Goal: Use online tool/utility: Utilize a website feature to perform a specific function

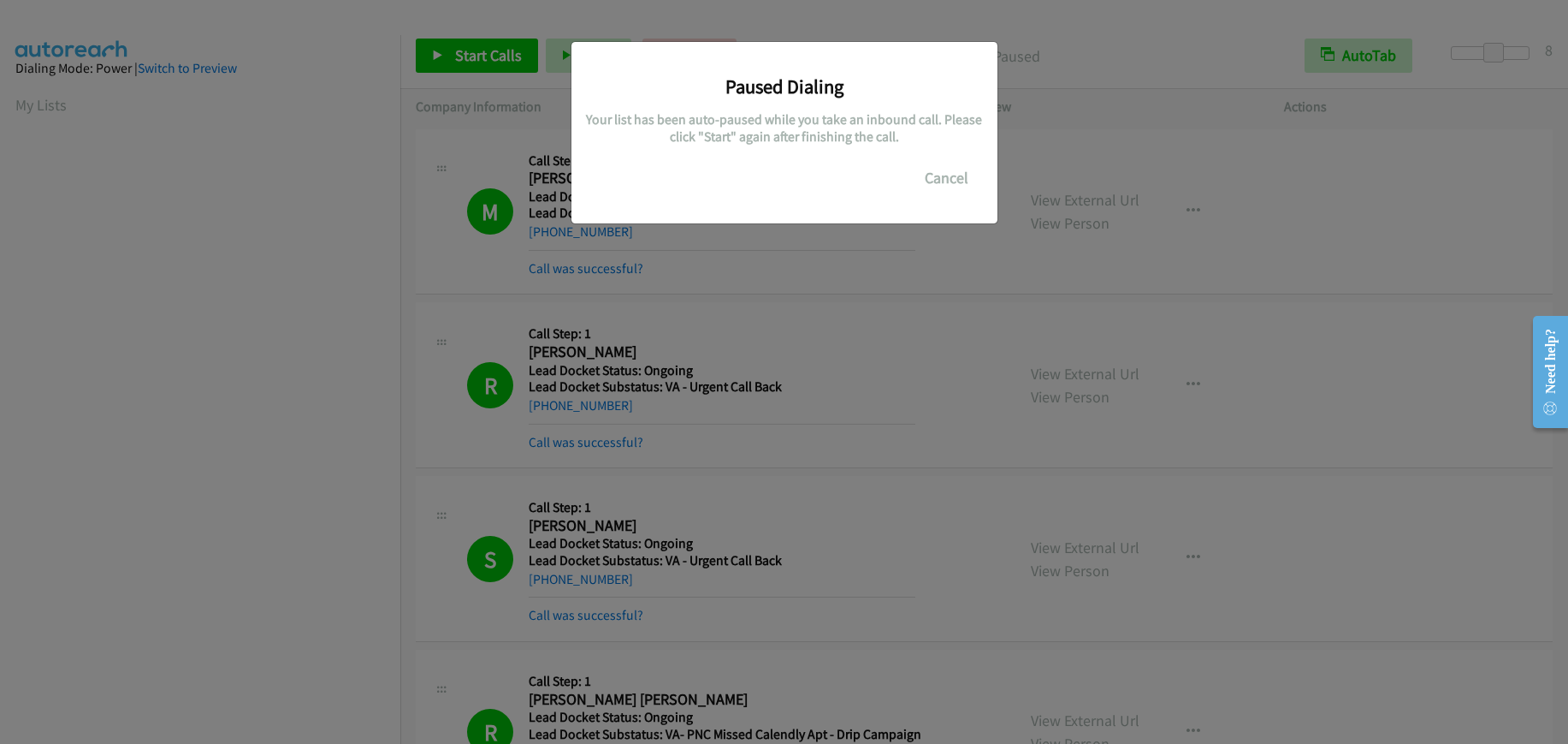
scroll to position [215, 0]
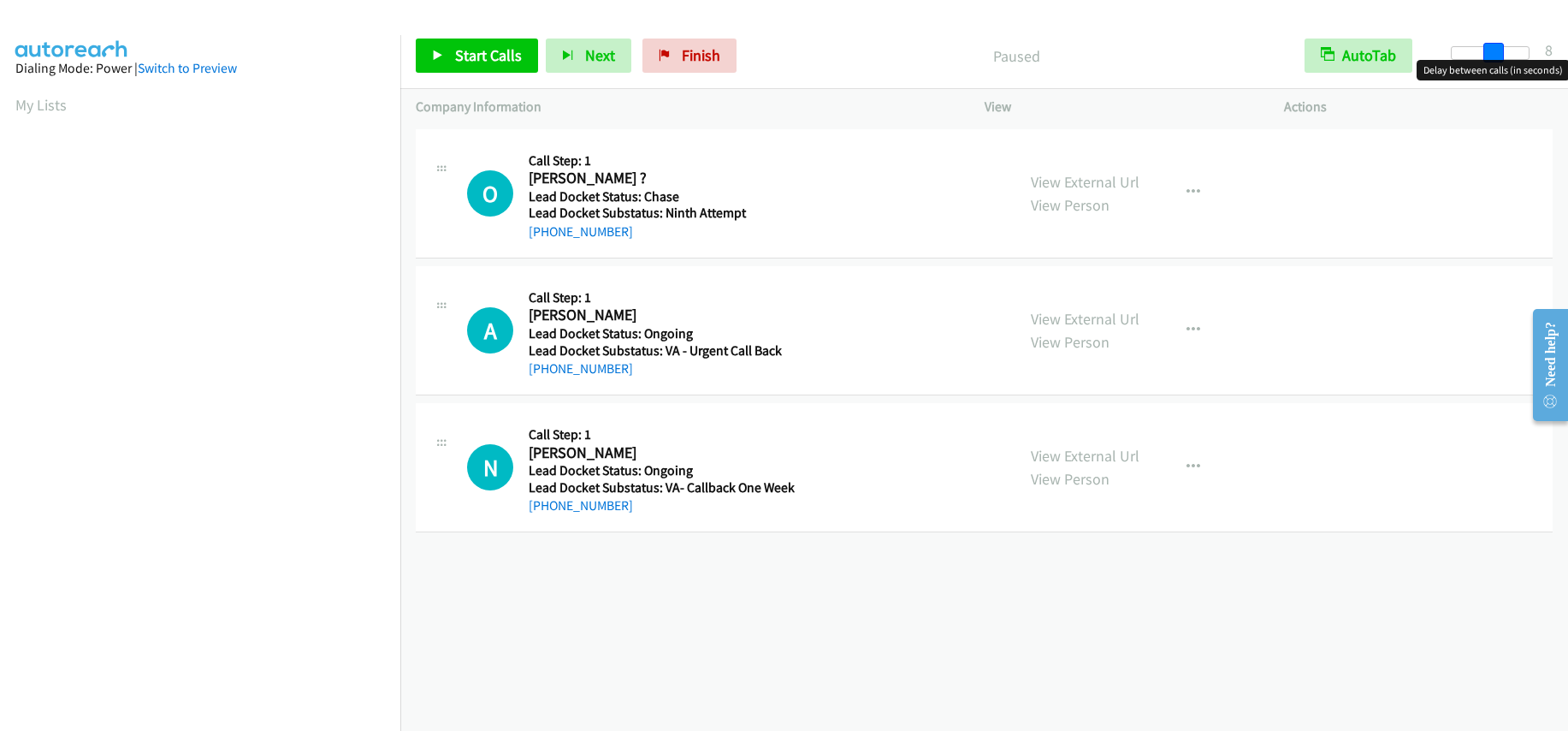
drag, startPoint x: 1458, startPoint y: 50, endPoint x: 1499, endPoint y: 54, distance: 41.2
click at [1499, 54] on span at bounding box center [1494, 53] width 21 height 21
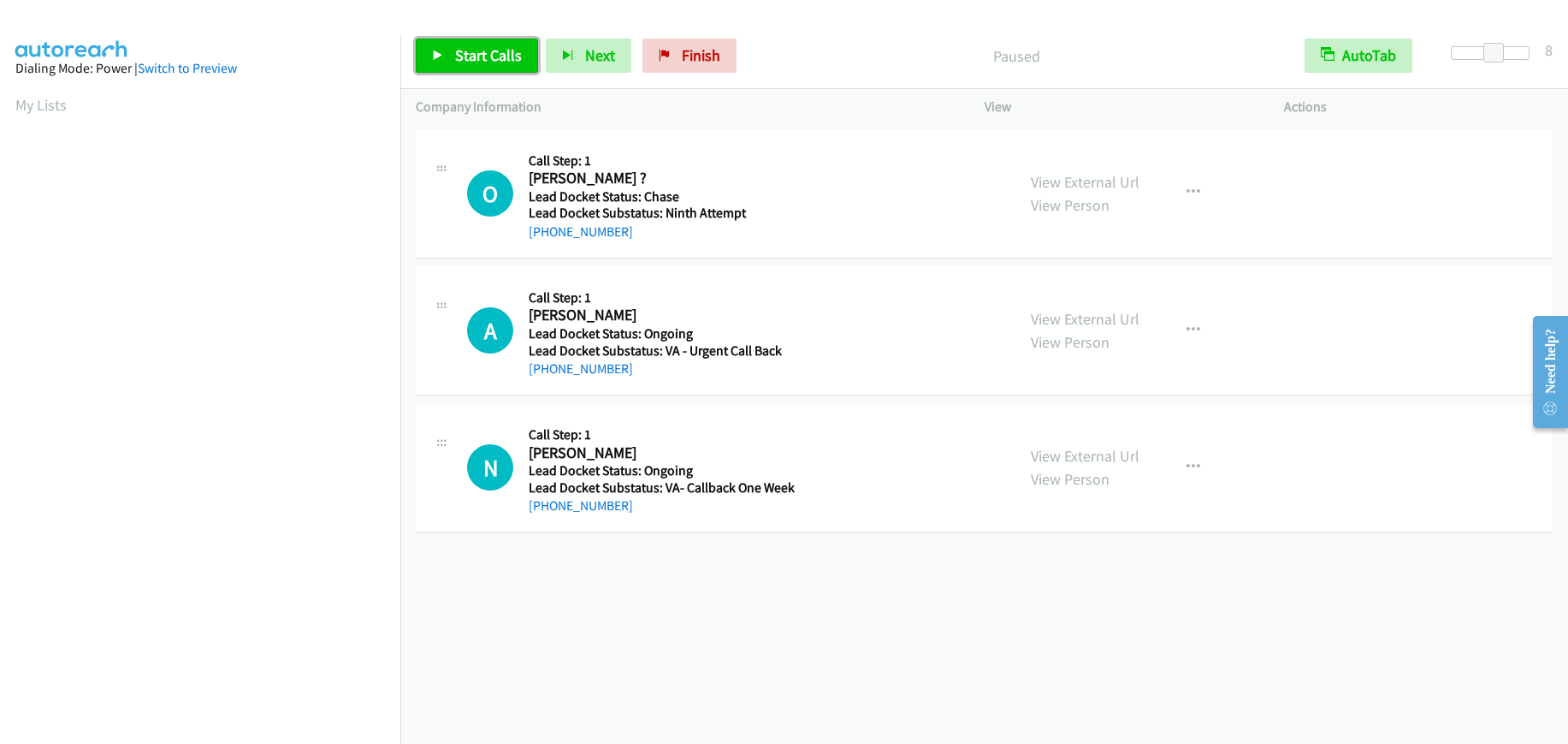
click at [475, 48] on span "Start Calls" at bounding box center [488, 56] width 67 height 20
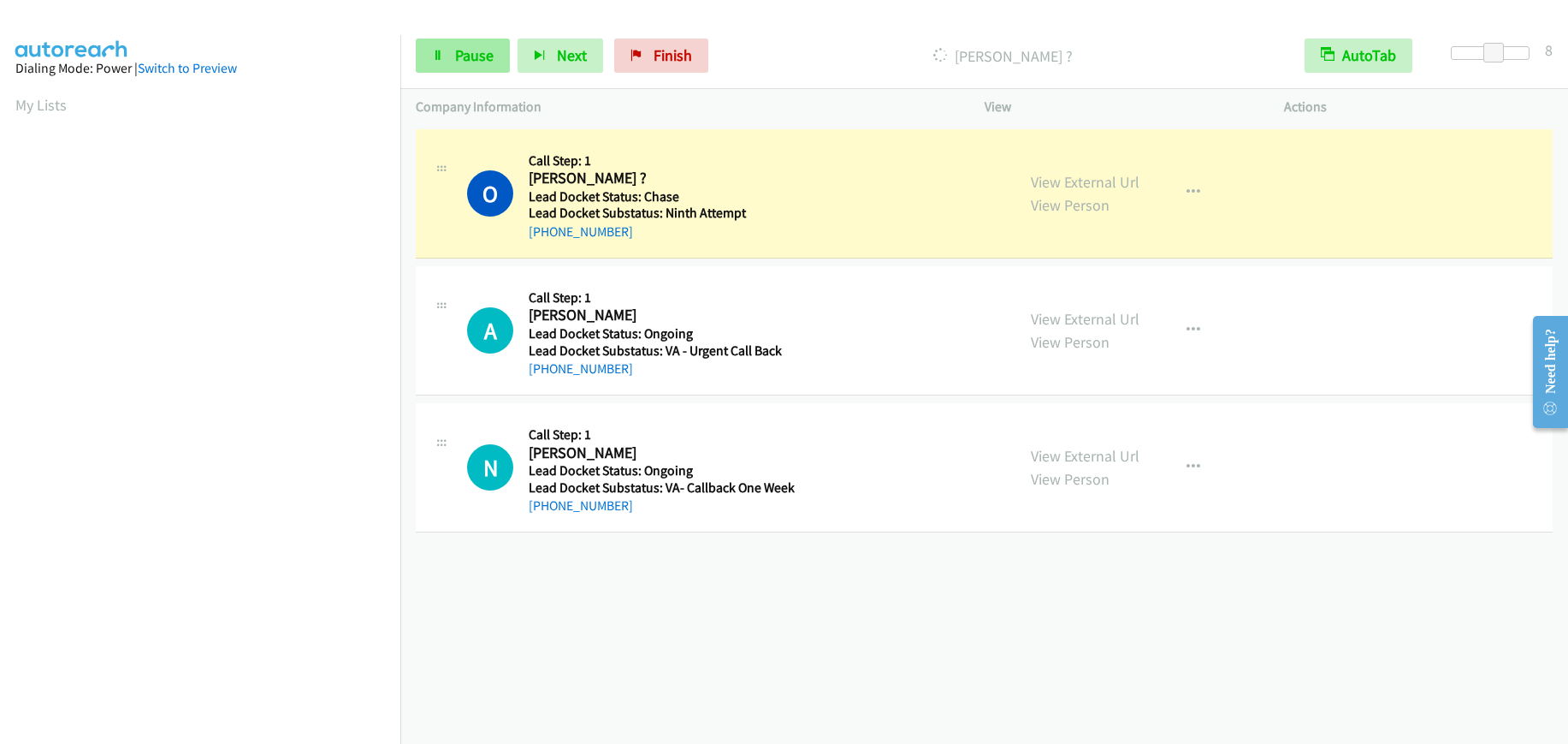
scroll to position [216, 0]
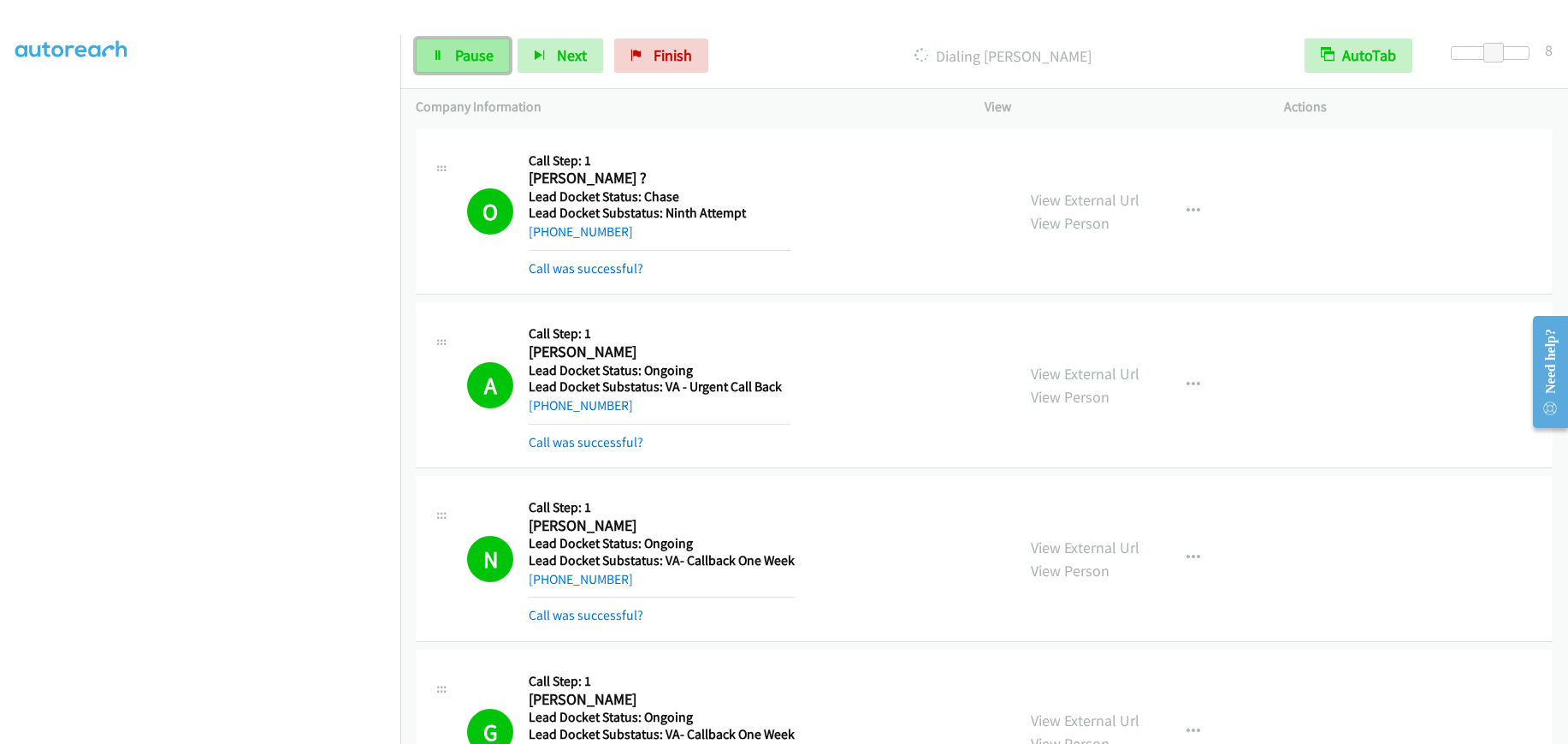
click at [461, 65] on link "Pause" at bounding box center [463, 56] width 94 height 35
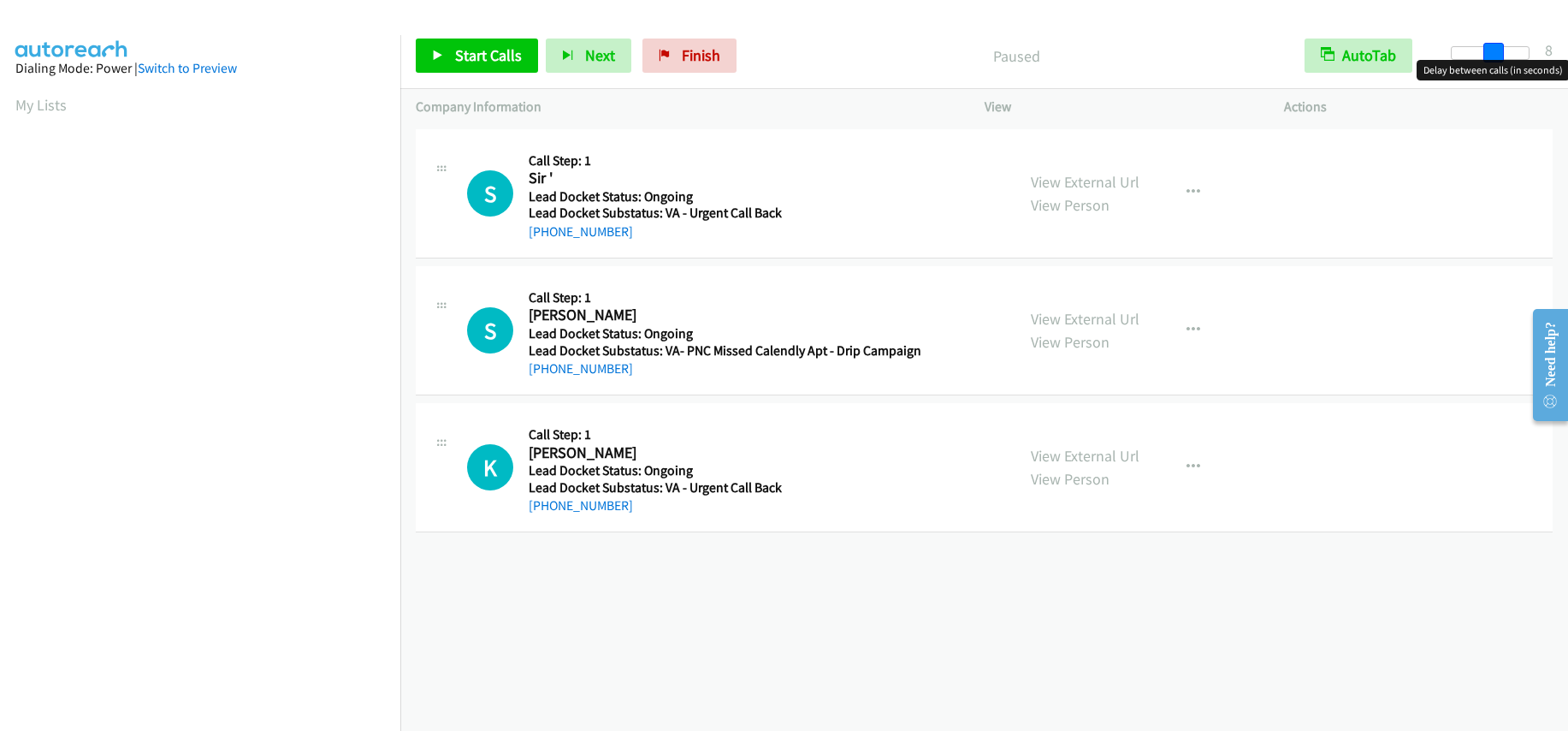
drag, startPoint x: 1461, startPoint y: 55, endPoint x: 1499, endPoint y: 59, distance: 38.2
click at [1499, 59] on span at bounding box center [1494, 53] width 21 height 21
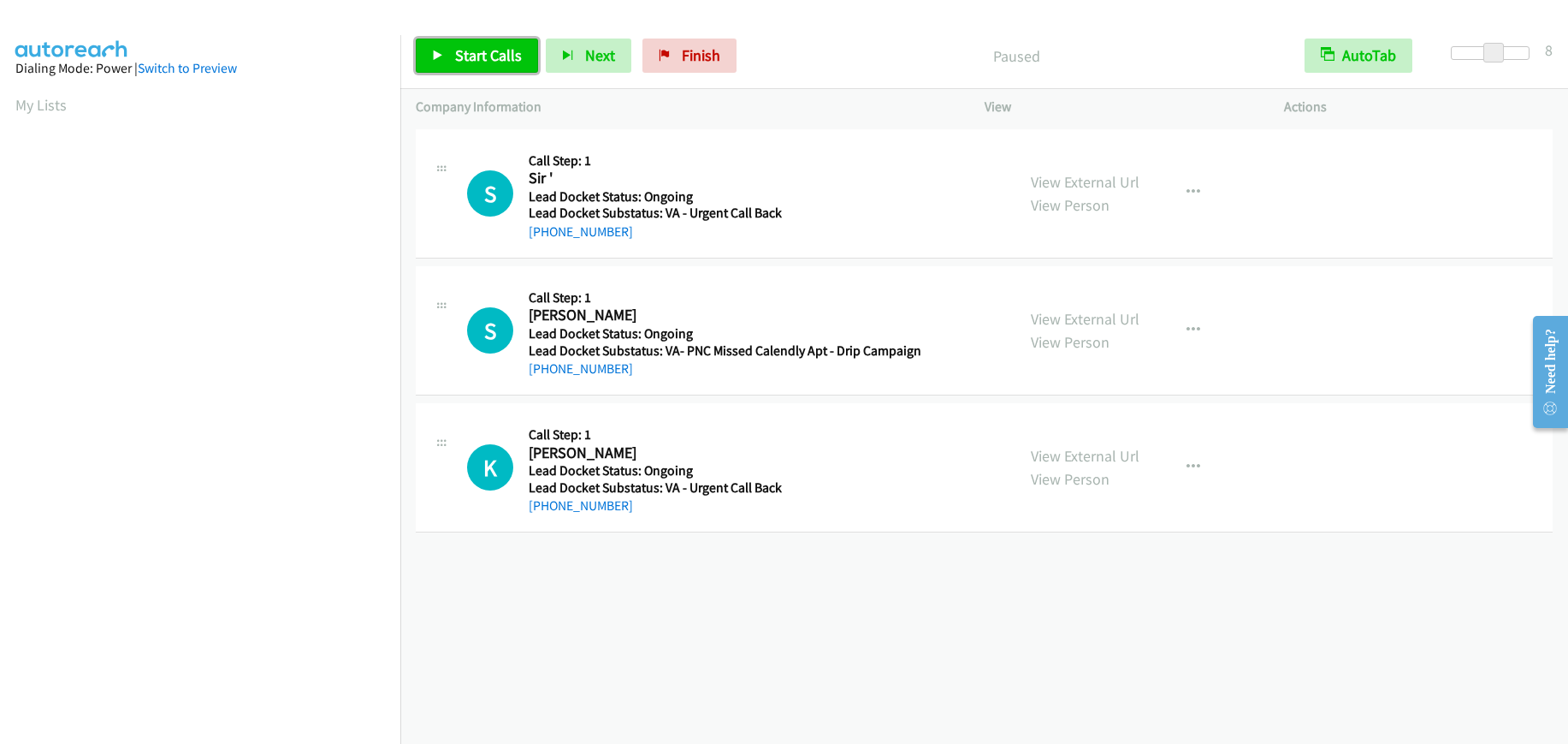
click at [499, 58] on span "Start Calls" at bounding box center [488, 56] width 67 height 20
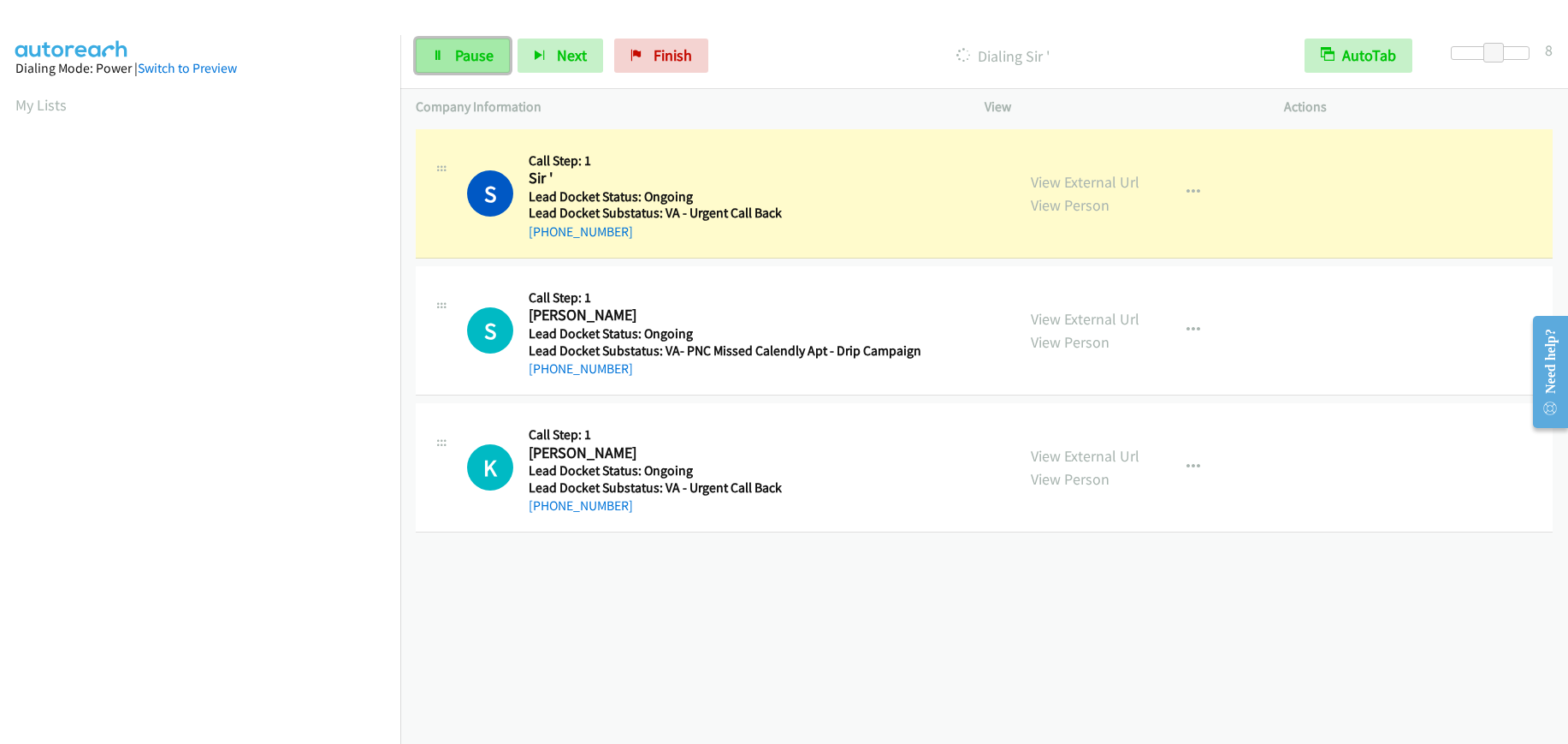
click at [459, 61] on span "Pause" at bounding box center [475, 56] width 38 height 20
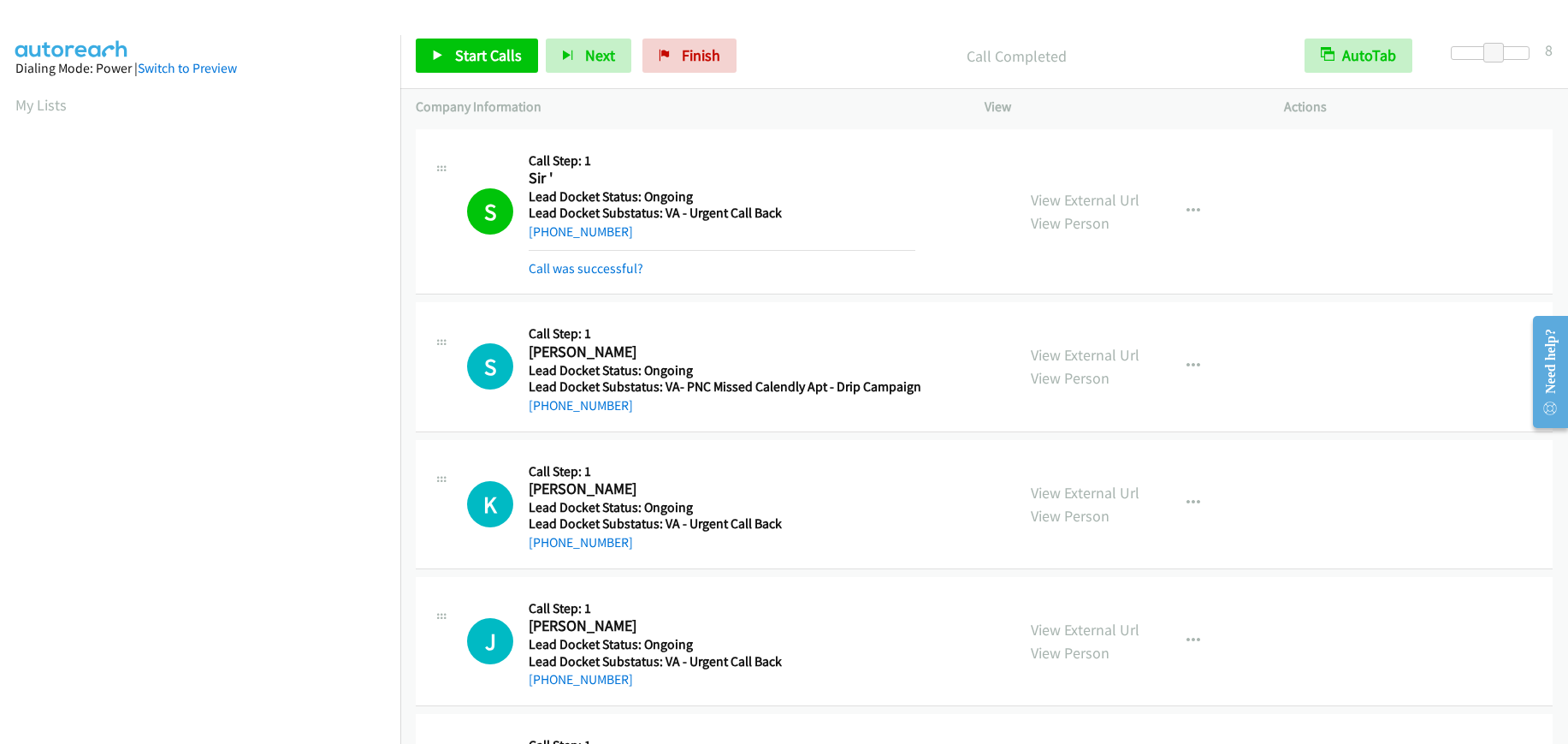
scroll to position [216, 0]
click at [476, 48] on span "Start Calls" at bounding box center [488, 56] width 67 height 20
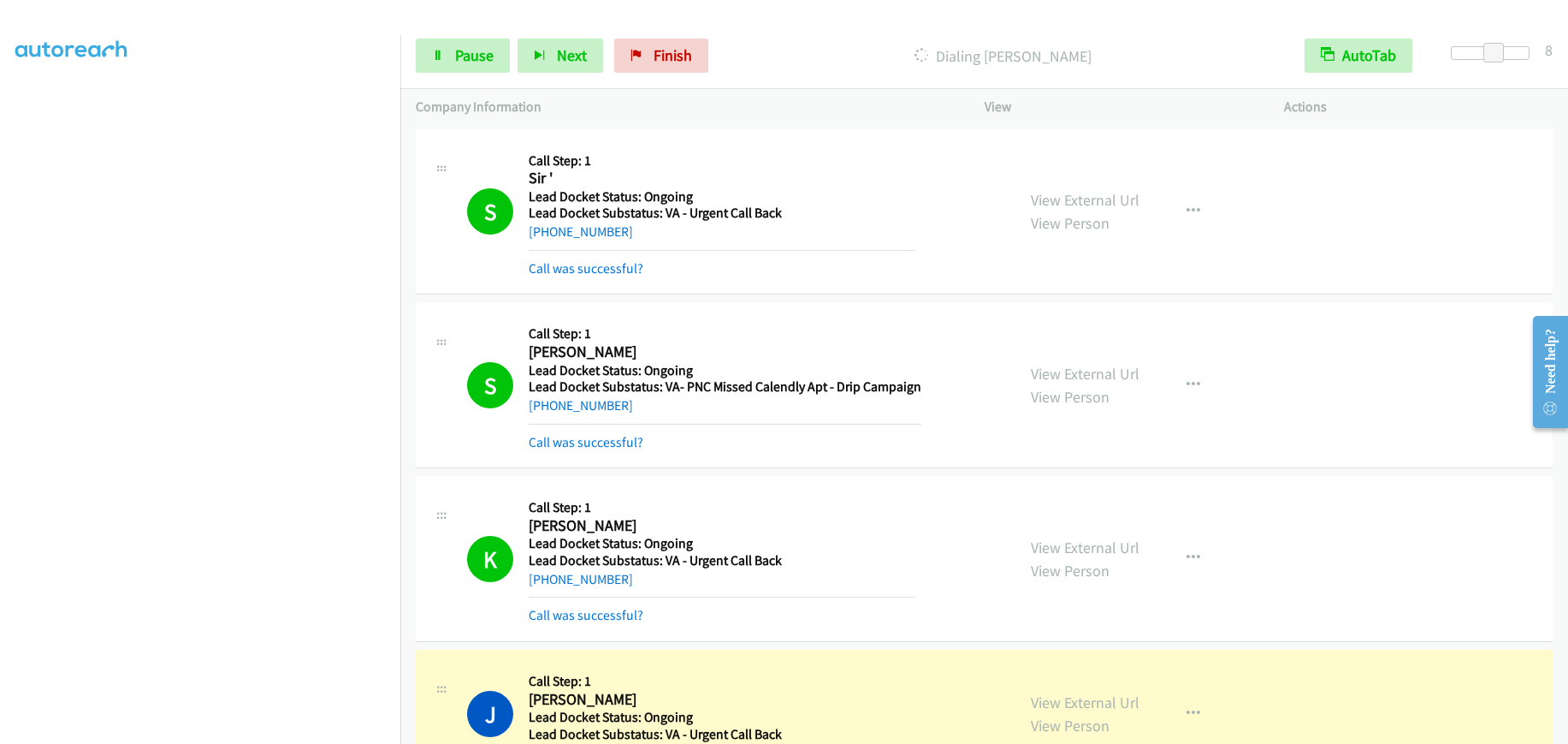
scroll to position [335, 0]
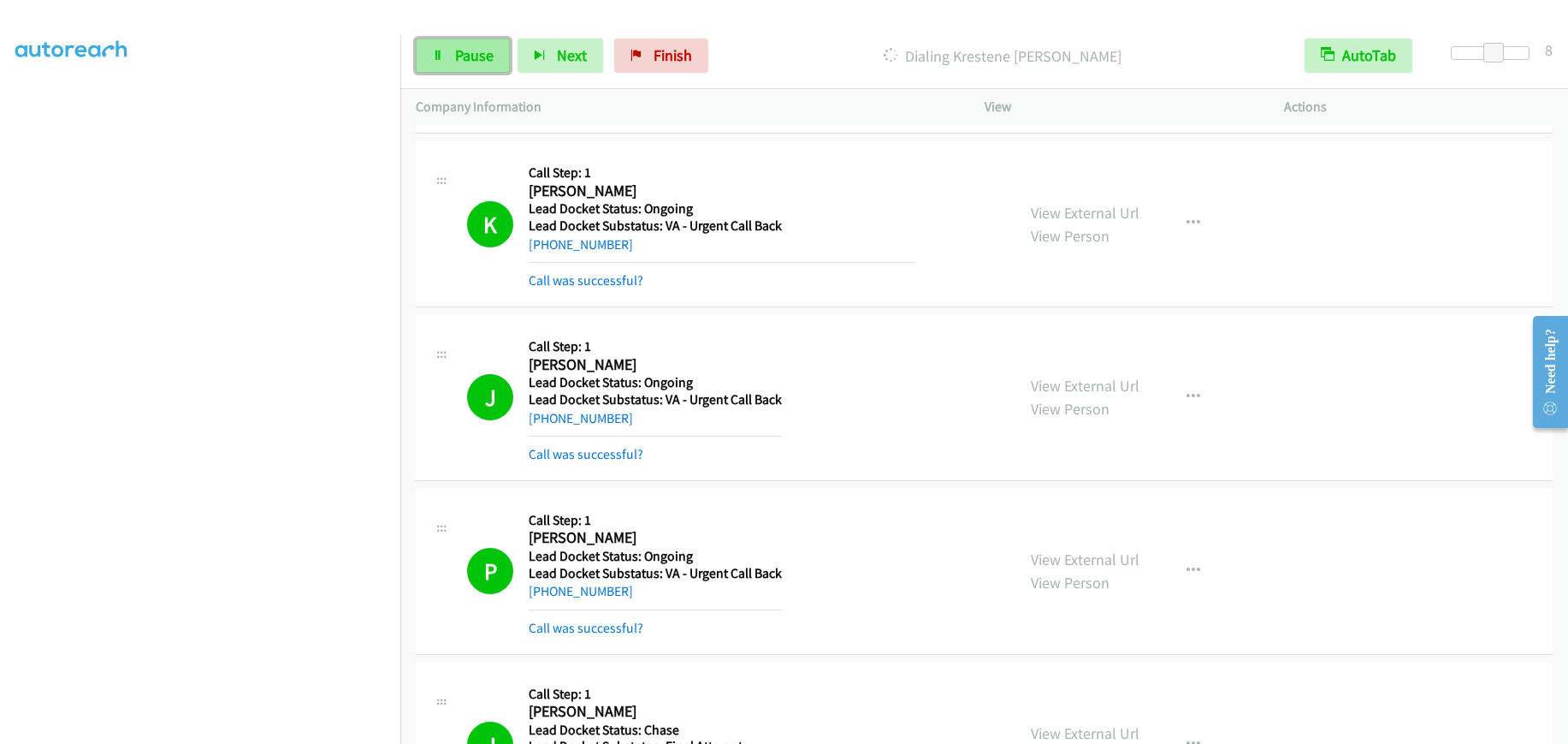
click at [456, 53] on span "Pause" at bounding box center [475, 56] width 38 height 20
click at [476, 50] on span "Start Calls" at bounding box center [488, 56] width 67 height 20
click at [464, 58] on span "Pause" at bounding box center [475, 56] width 38 height 20
click at [500, 59] on span "Start Calls" at bounding box center [488, 56] width 67 height 20
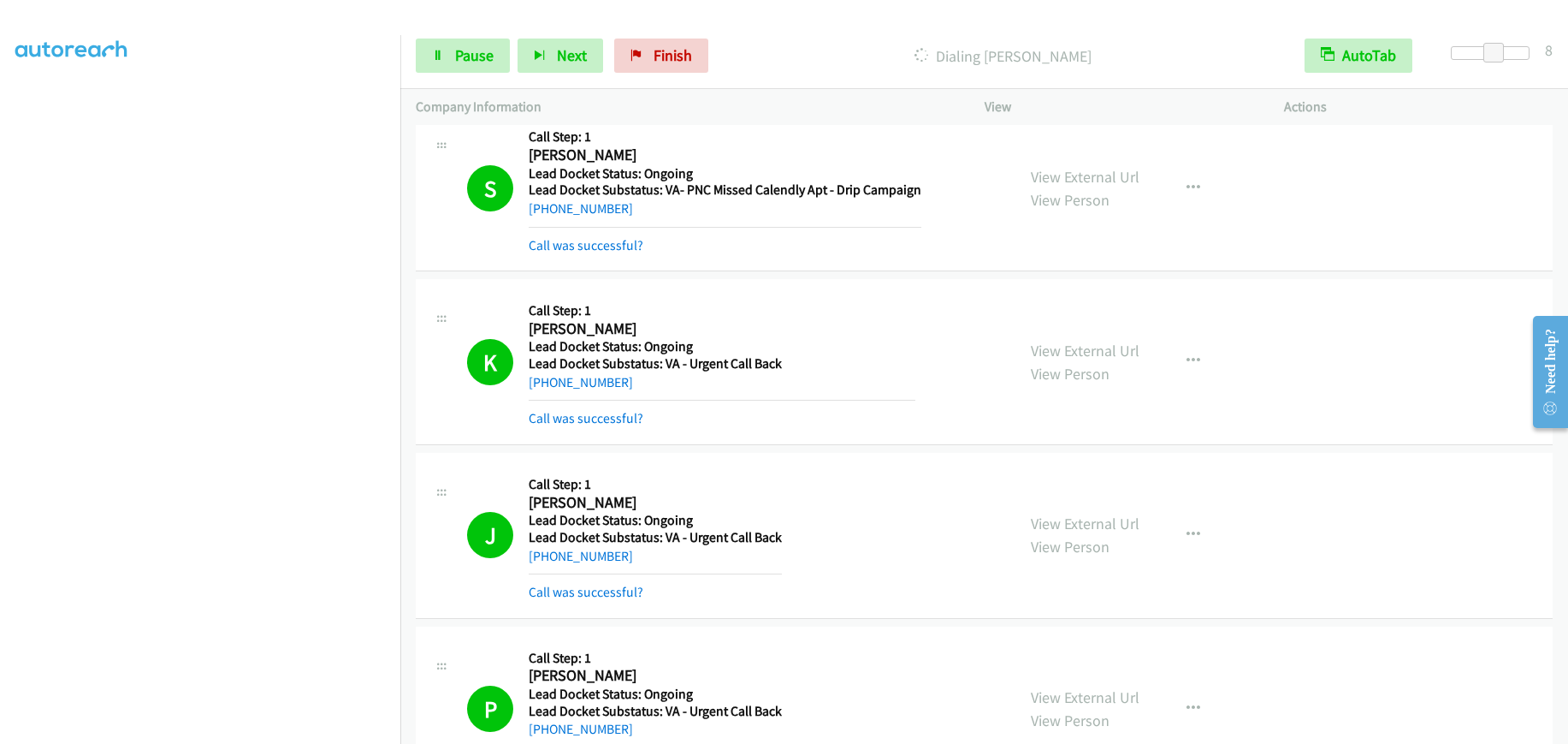
scroll to position [163, 0]
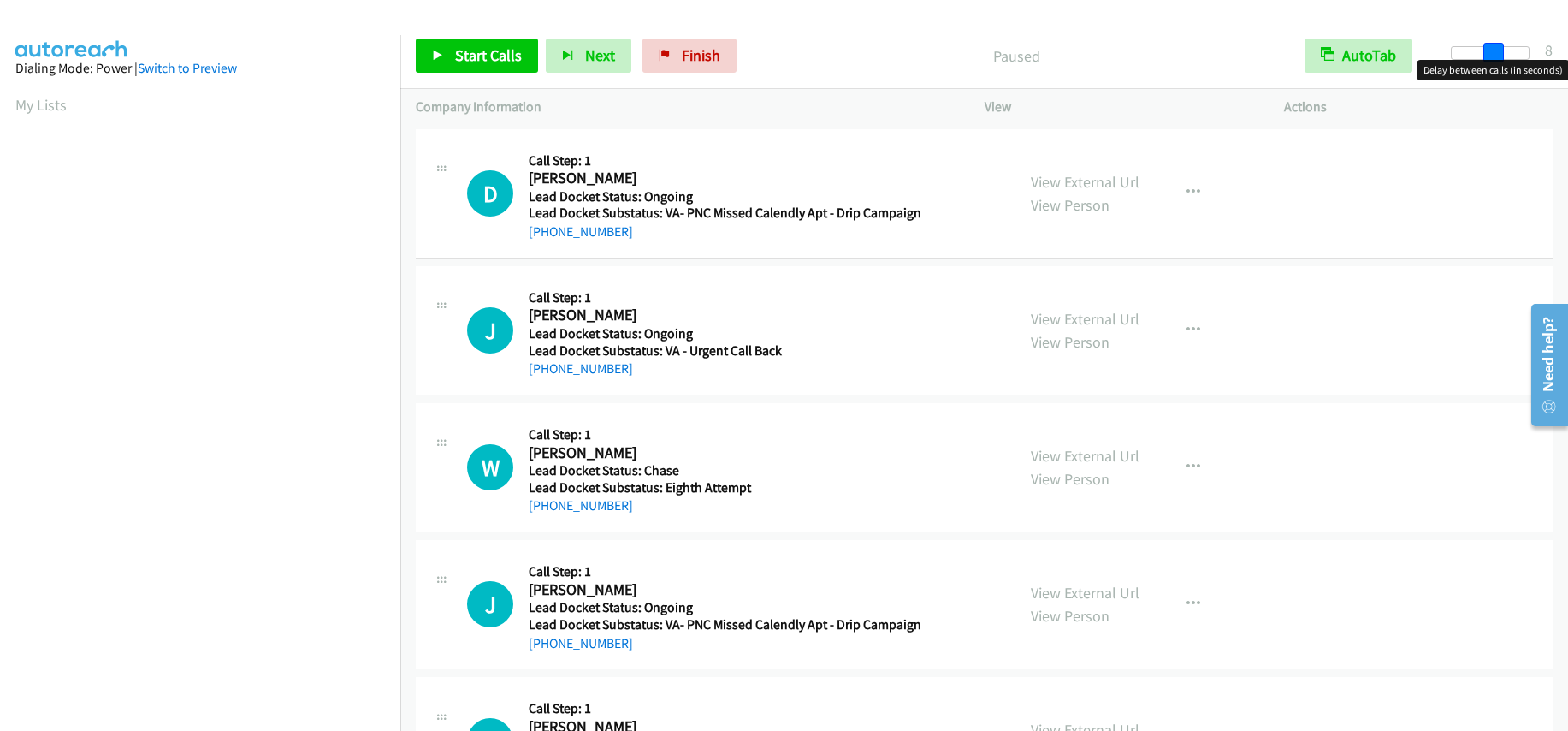
drag, startPoint x: 1458, startPoint y: 52, endPoint x: 1500, endPoint y: 54, distance: 42.0
click at [1500, 54] on span at bounding box center [1494, 53] width 21 height 21
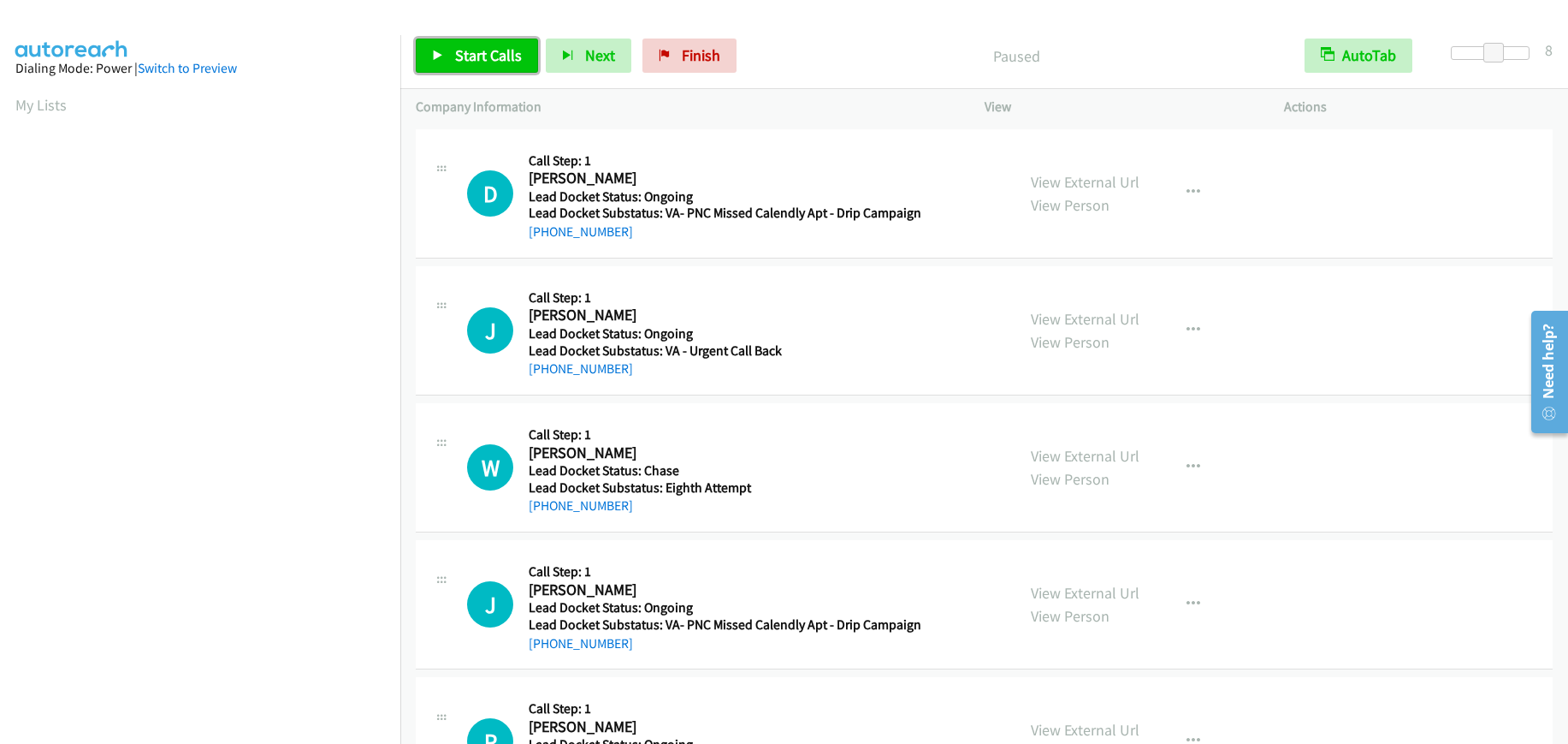
click at [467, 48] on span "Start Calls" at bounding box center [488, 56] width 67 height 20
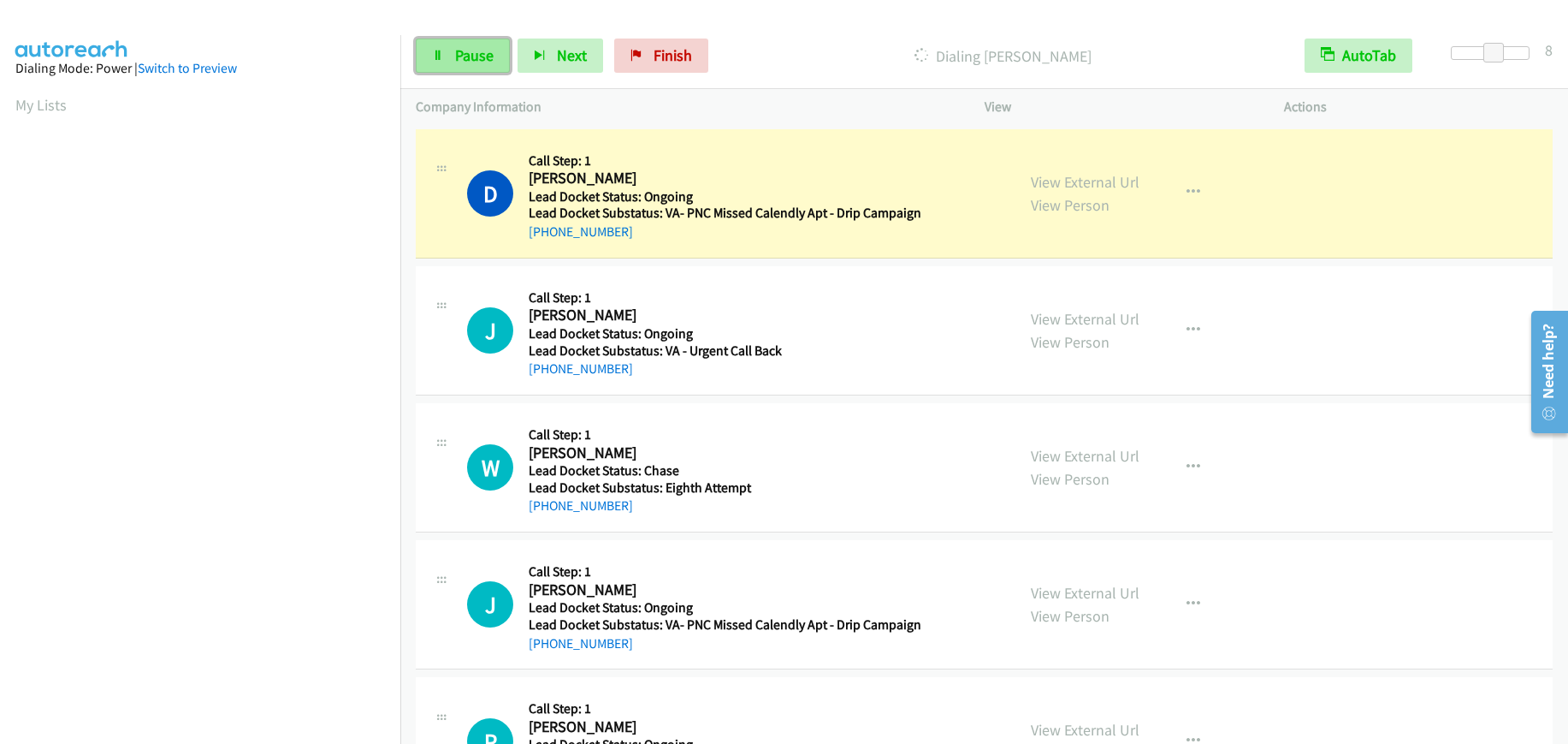
click at [465, 62] on span "Pause" at bounding box center [475, 56] width 38 height 20
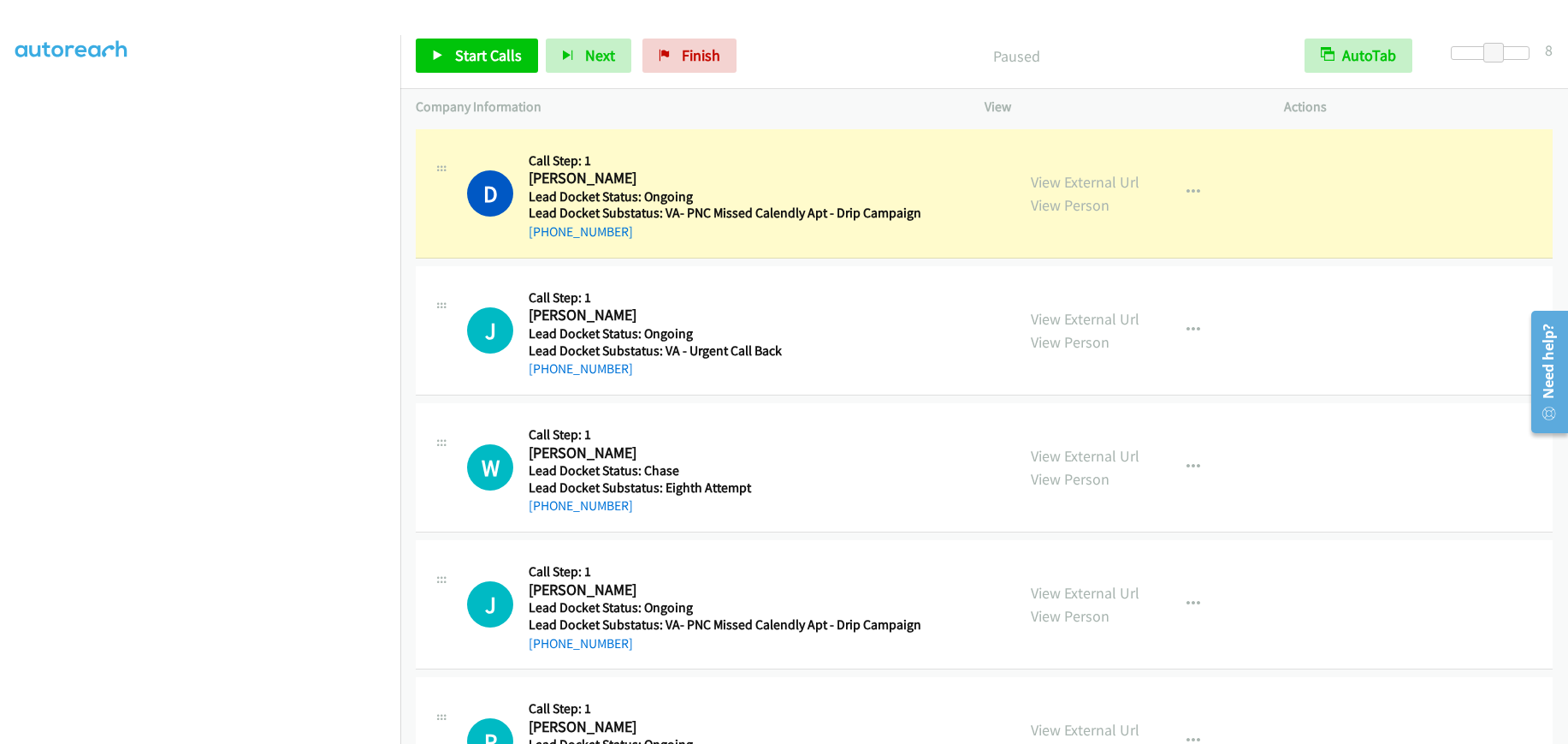
scroll to position [215, 0]
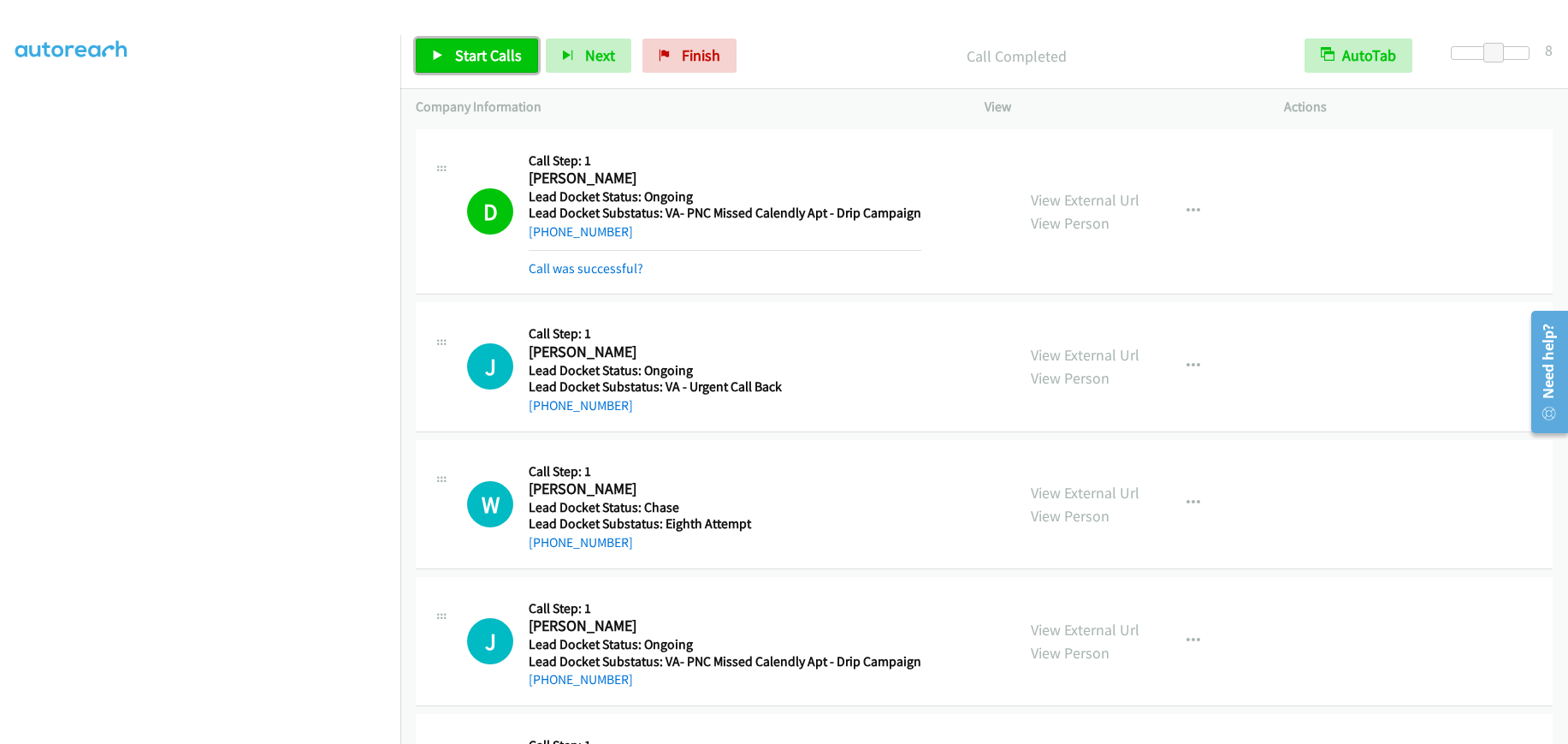
click at [458, 56] on span "Start Calls" at bounding box center [488, 56] width 67 height 20
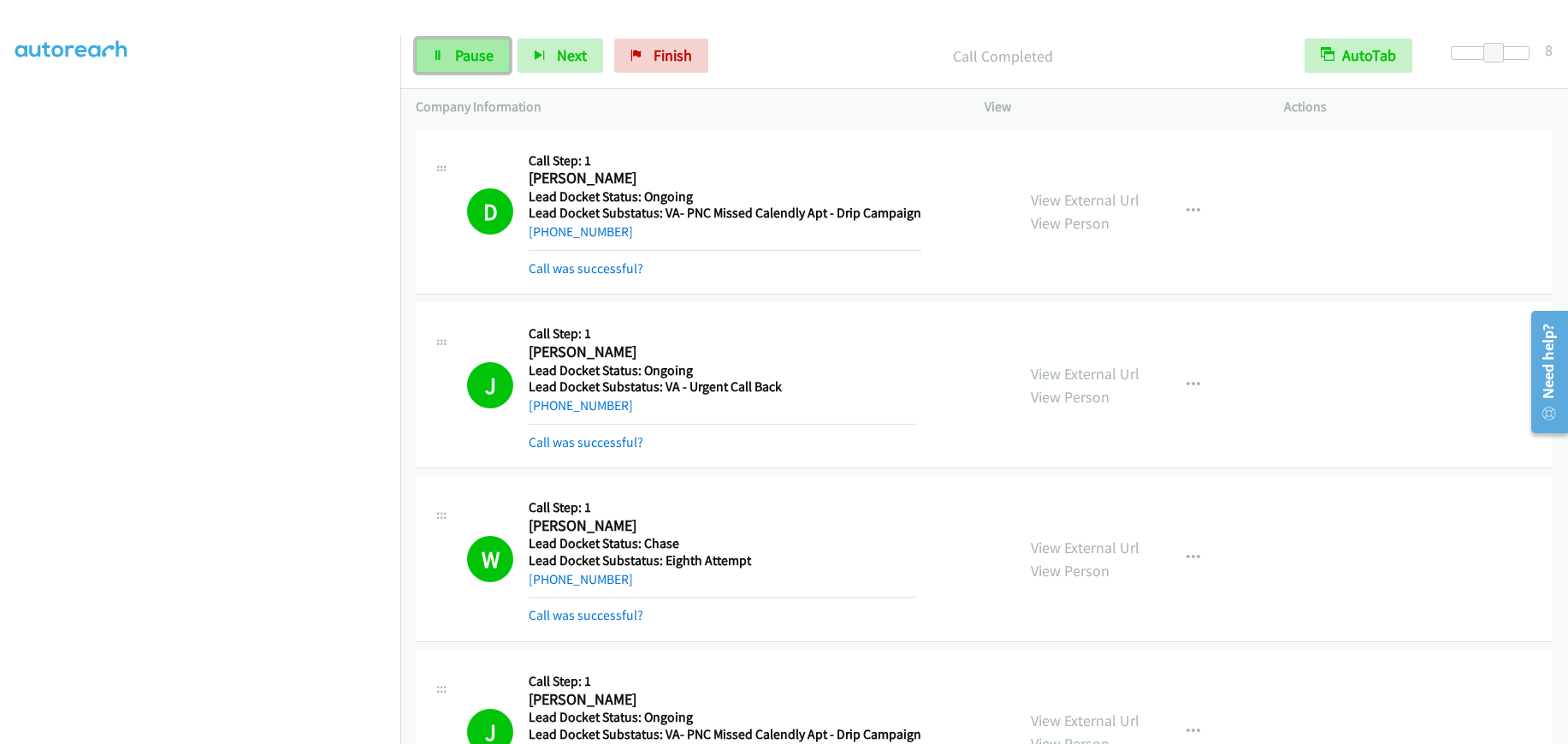
click at [445, 54] on link "Pause" at bounding box center [463, 56] width 94 height 35
click at [484, 71] on link "Start Calls" at bounding box center [477, 56] width 122 height 35
click at [474, 59] on span "Pause" at bounding box center [475, 56] width 38 height 20
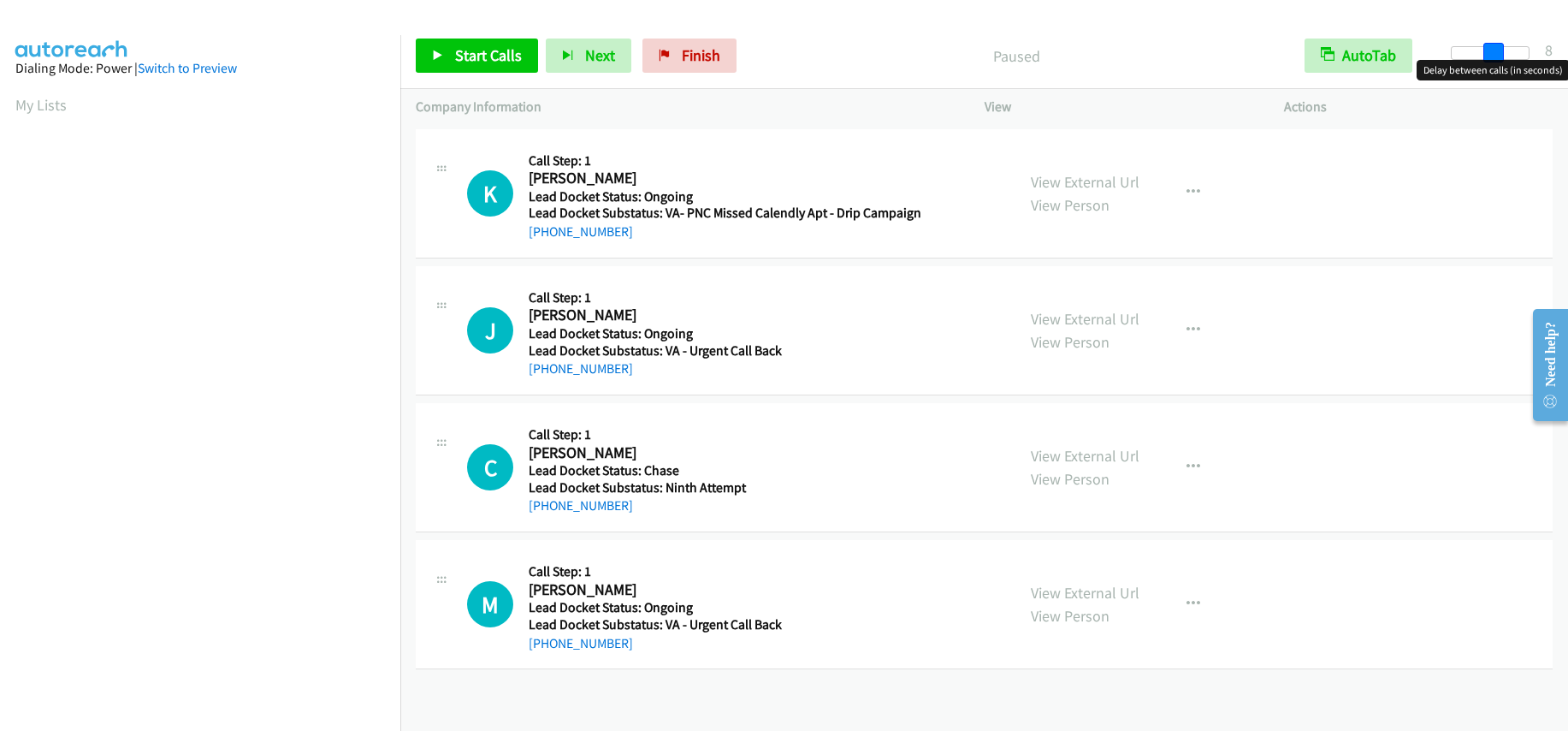
drag, startPoint x: 1456, startPoint y: 51, endPoint x: 1498, endPoint y: 47, distance: 42.2
click at [1498, 47] on span at bounding box center [1494, 53] width 21 height 21
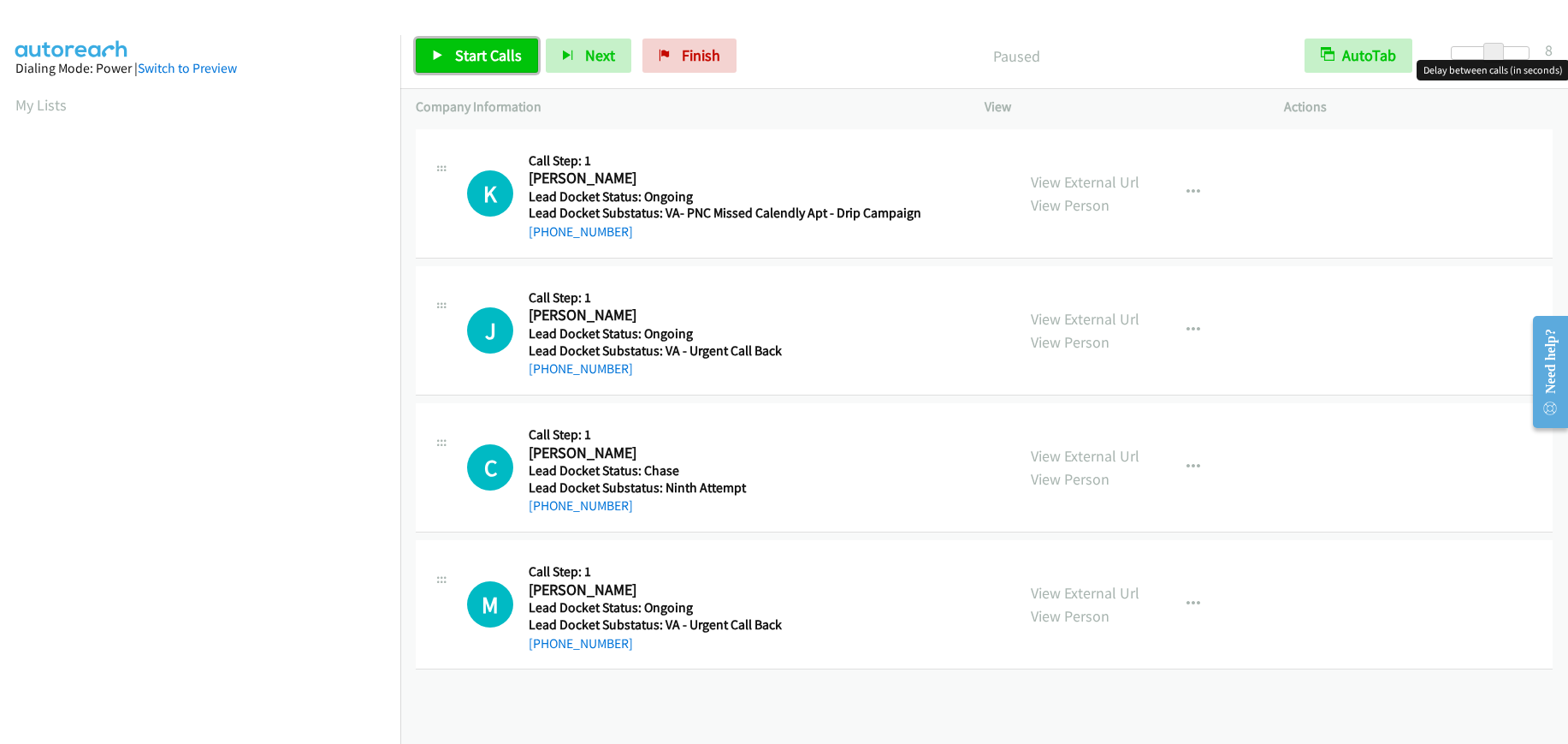
click at [497, 58] on span "Start Calls" at bounding box center [488, 56] width 67 height 20
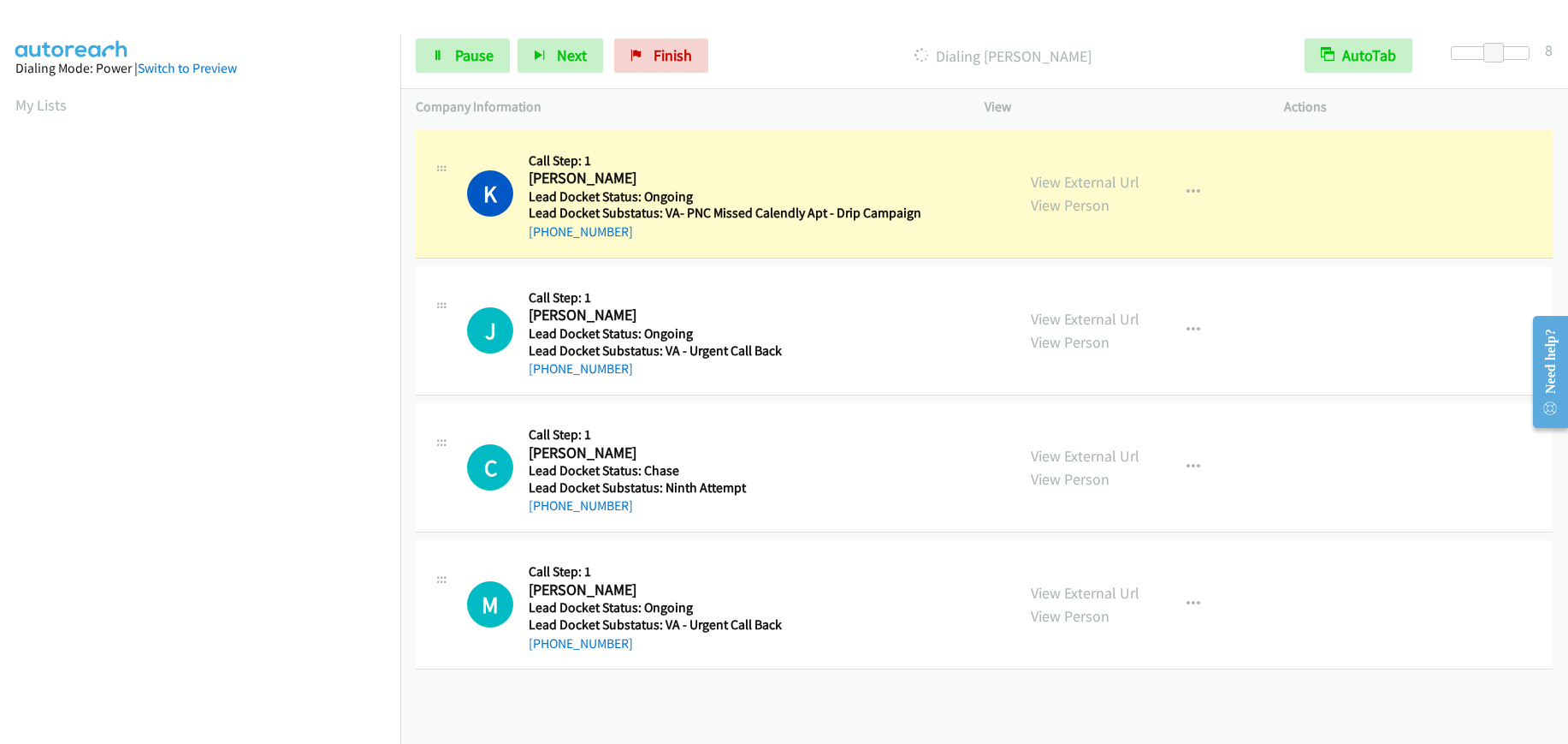
scroll to position [216, 0]
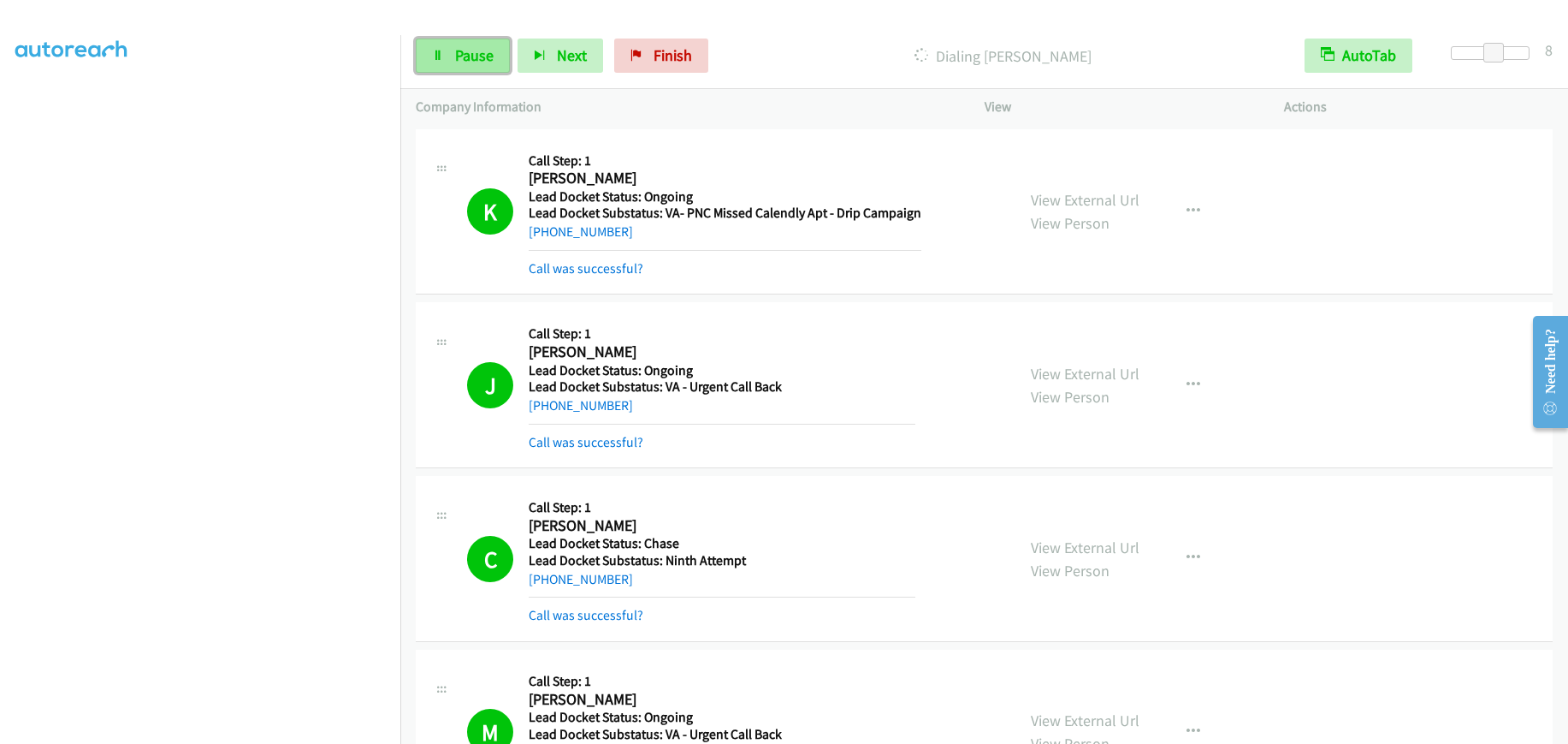
click at [456, 63] on span "Pause" at bounding box center [475, 56] width 38 height 20
click at [465, 60] on span "Start Calls" at bounding box center [488, 56] width 67 height 20
click at [473, 47] on span "Pause" at bounding box center [475, 56] width 38 height 20
click at [496, 57] on span "Start Calls" at bounding box center [488, 56] width 67 height 20
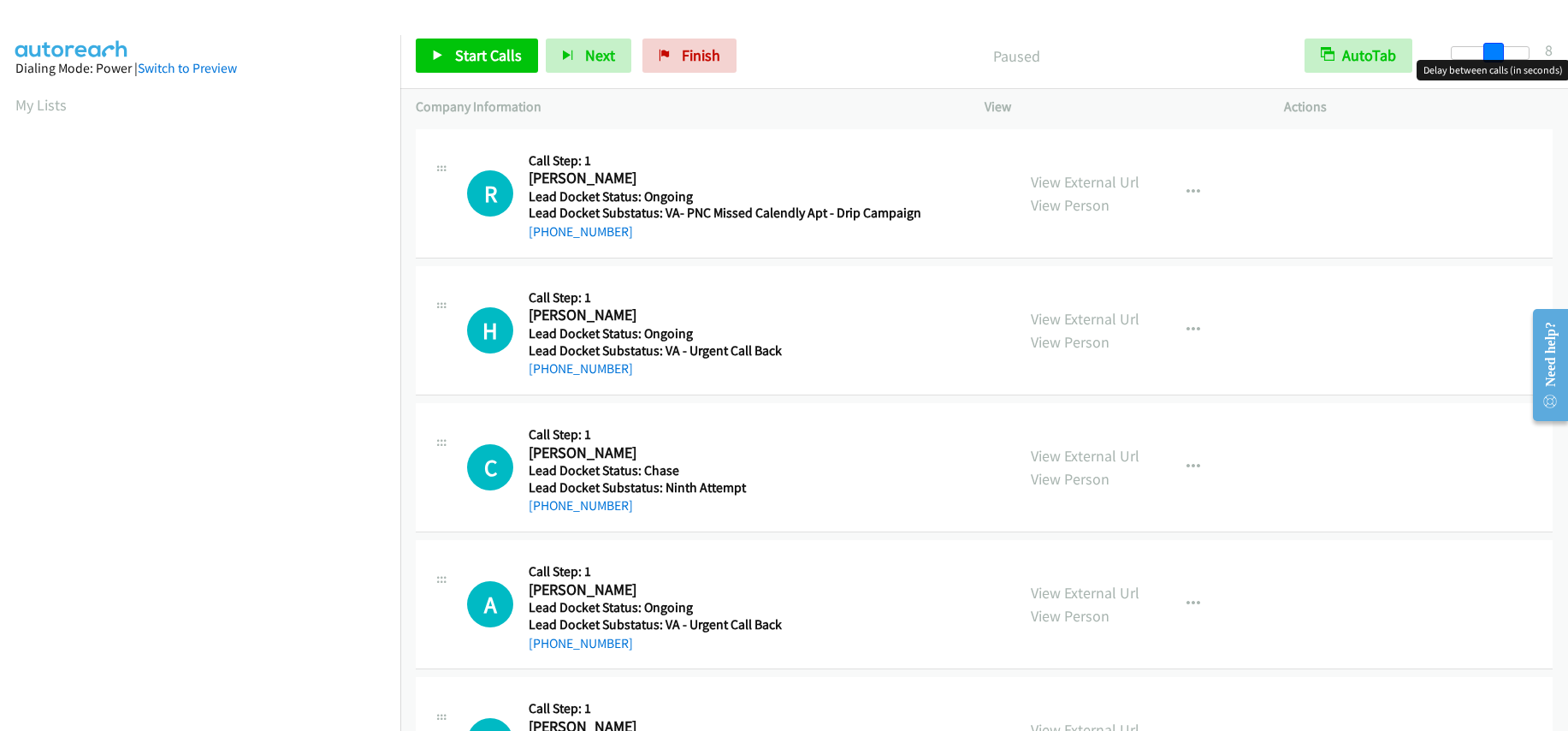
drag, startPoint x: 1453, startPoint y: 54, endPoint x: 1493, endPoint y: 48, distance: 40.4
click at [1493, 48] on span at bounding box center [1494, 53] width 21 height 21
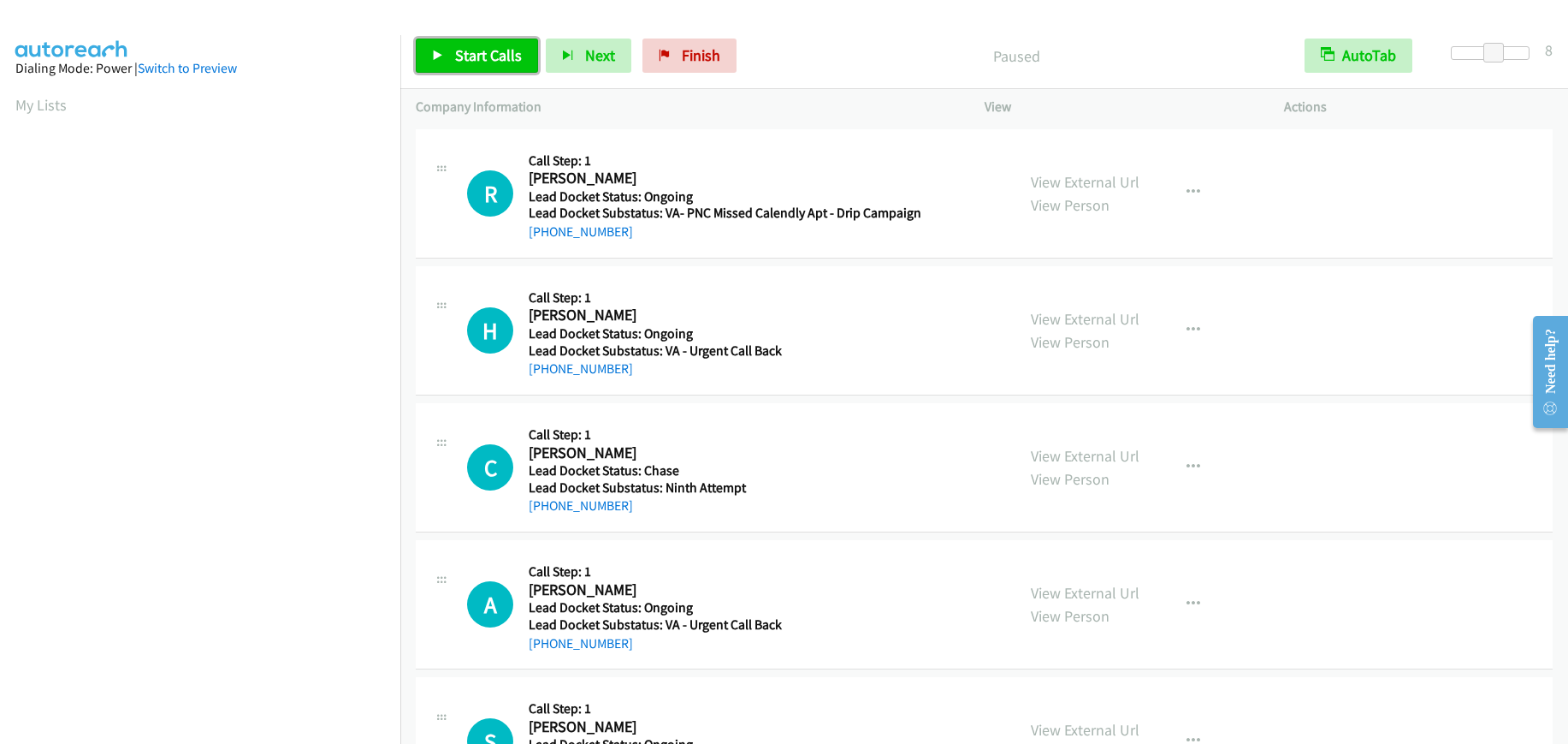
click at [497, 39] on link "Start Calls" at bounding box center [477, 56] width 122 height 35
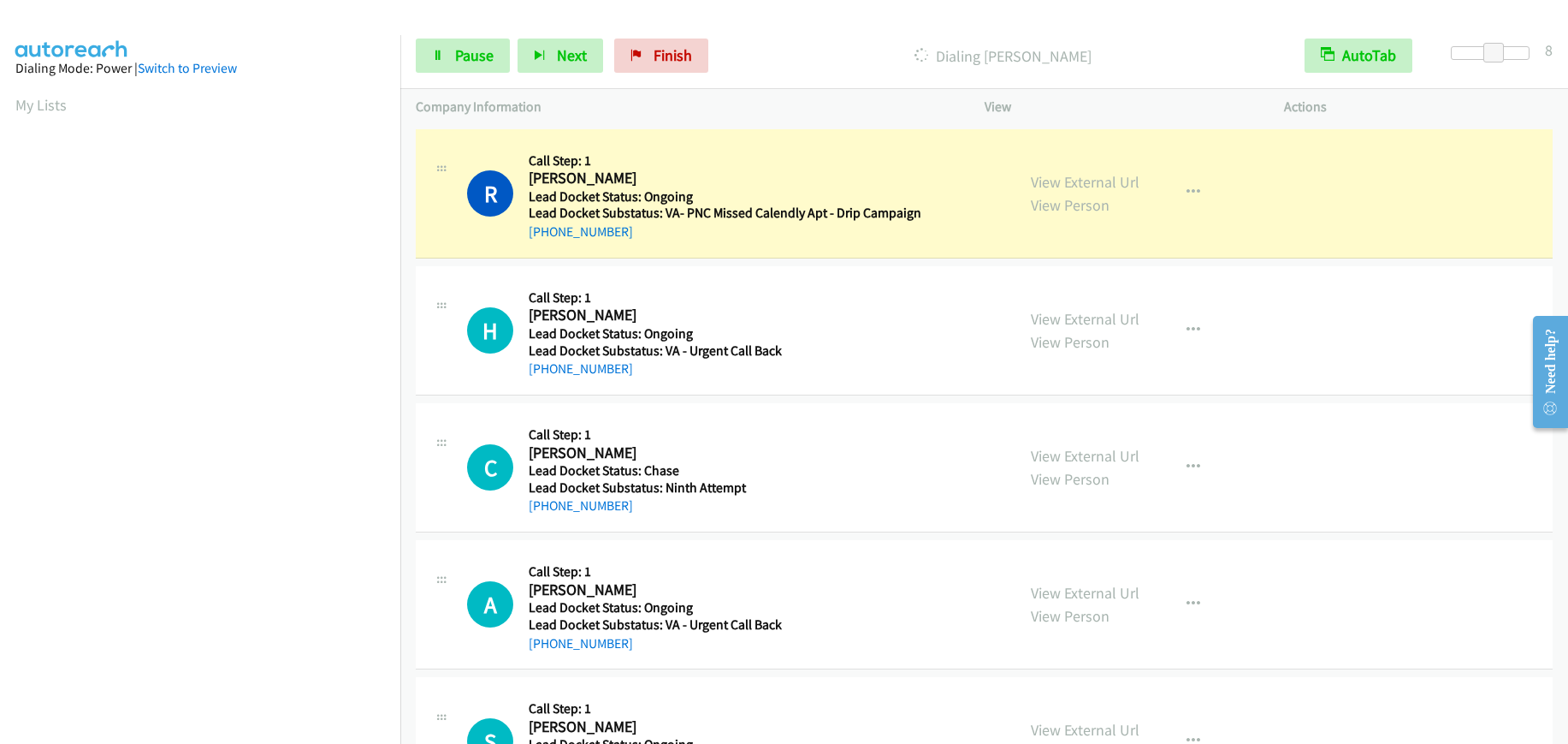
scroll to position [215, 0]
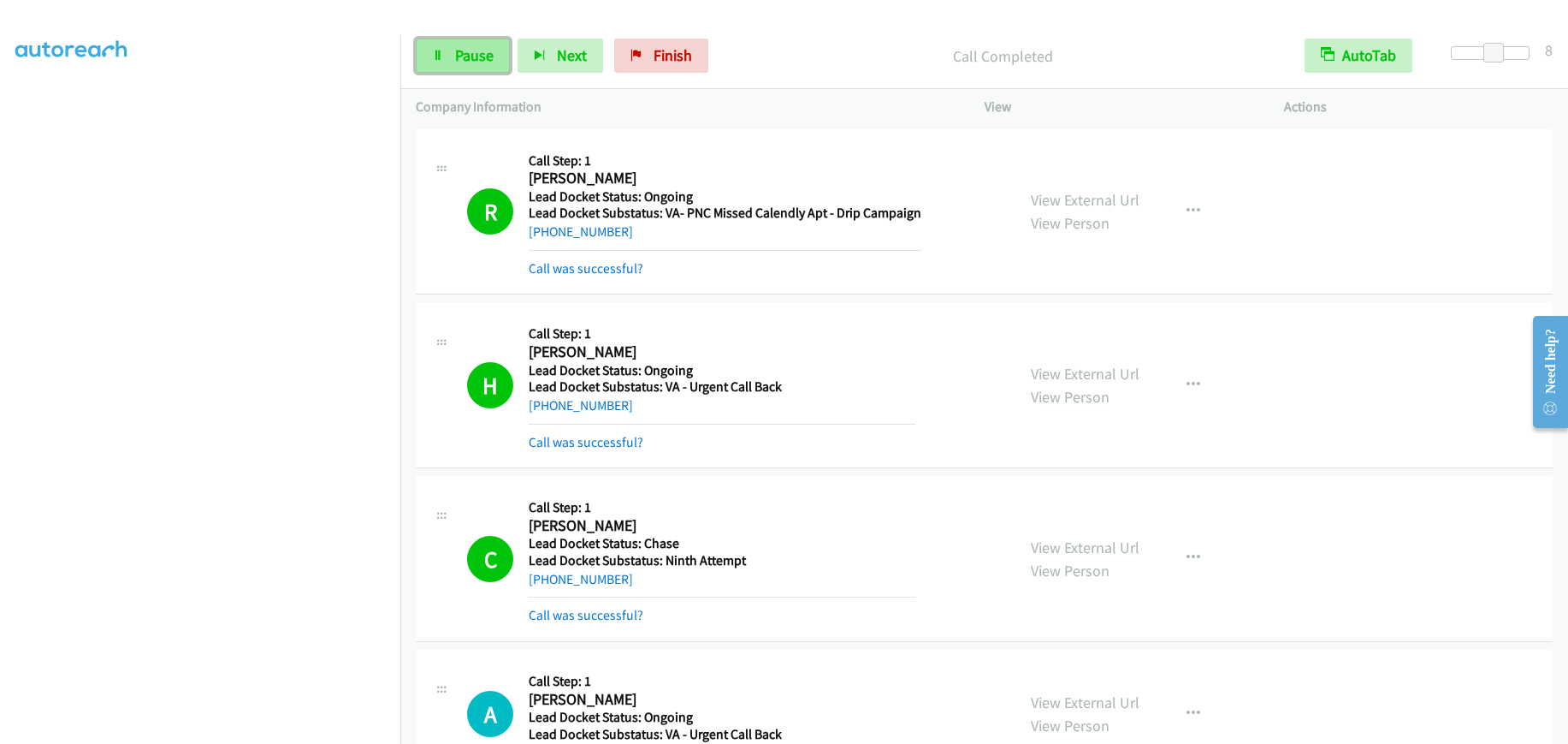
click at [448, 49] on link "Pause" at bounding box center [463, 56] width 94 height 35
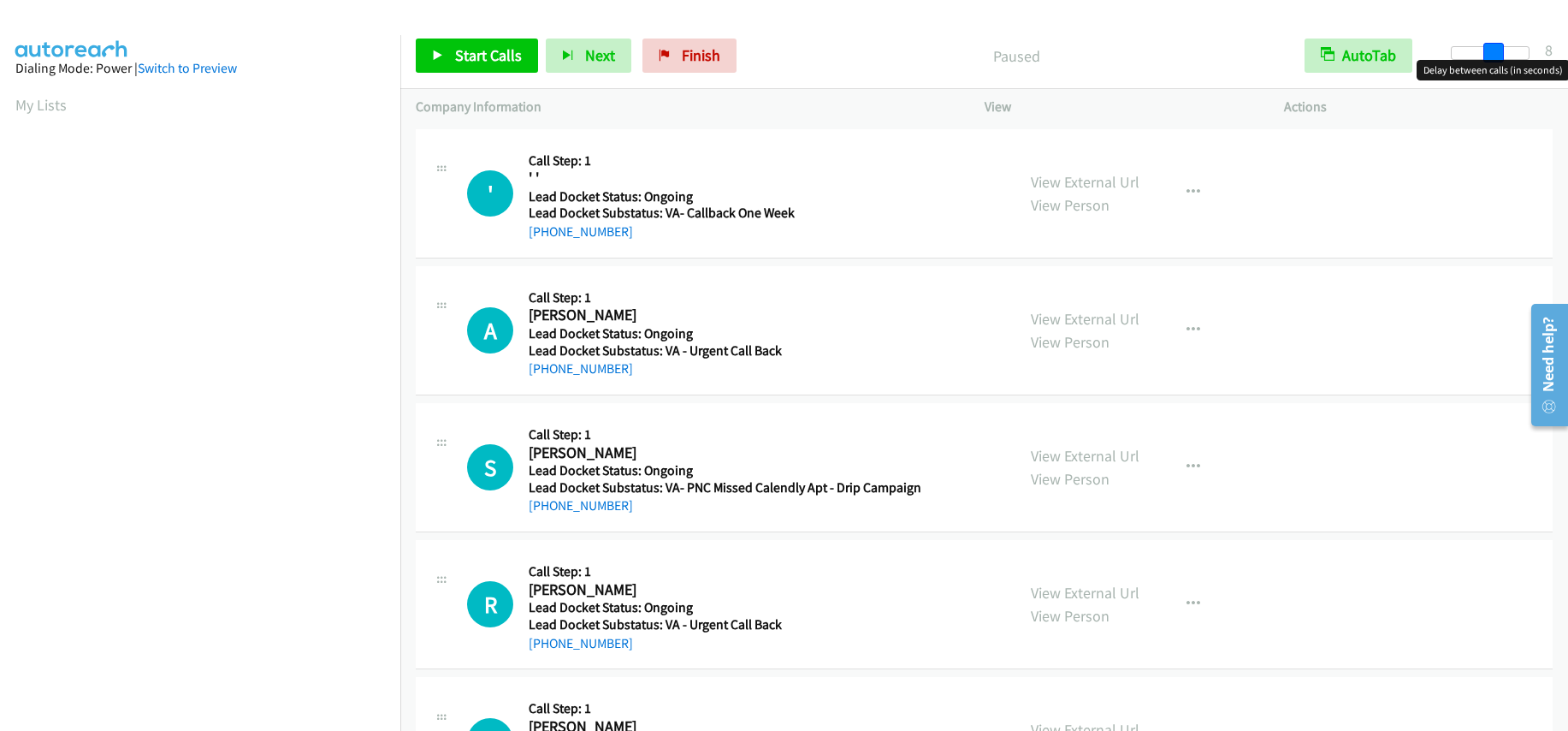
drag, startPoint x: 1451, startPoint y: 49, endPoint x: 1494, endPoint y: 46, distance: 43.1
click at [1494, 46] on span at bounding box center [1494, 53] width 21 height 21
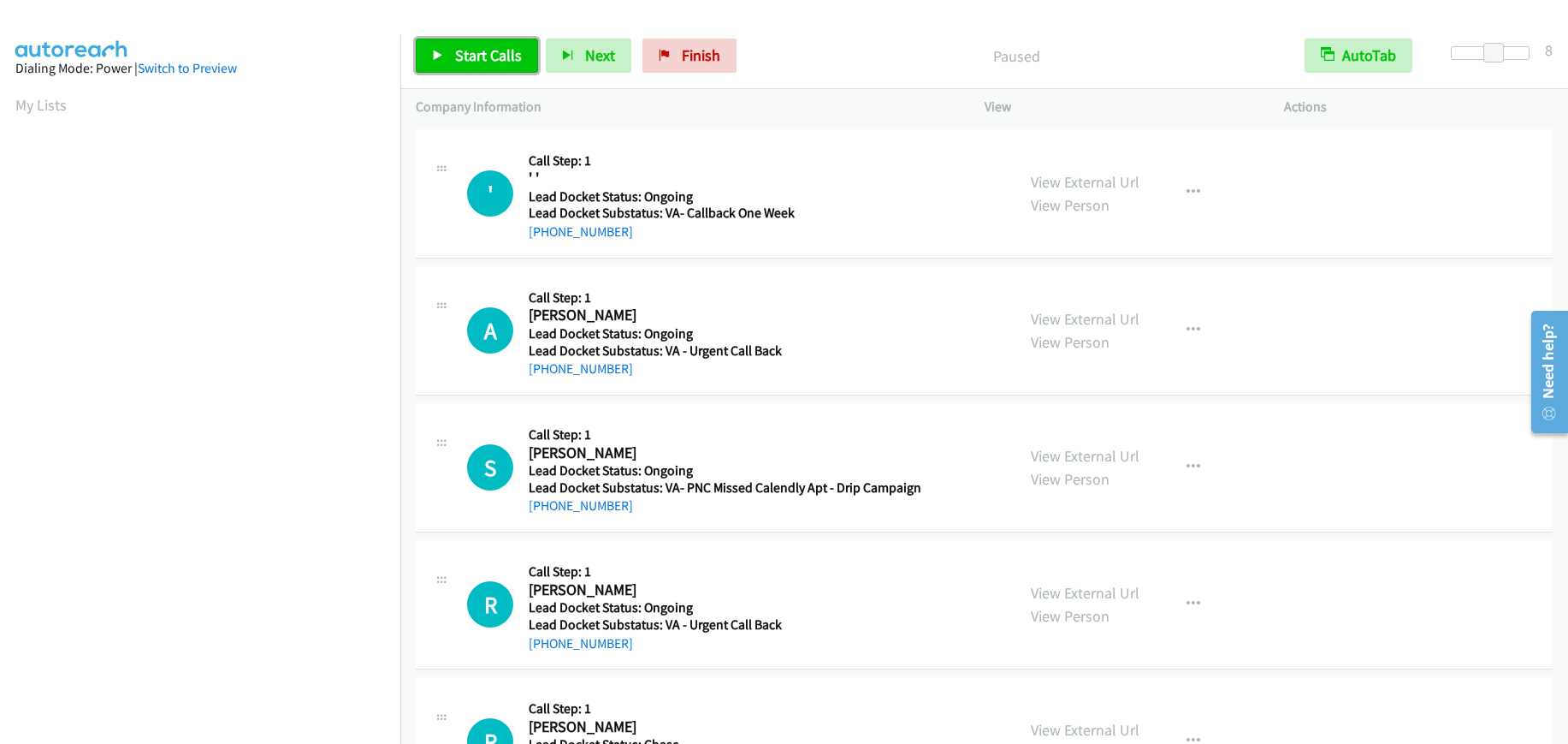
click at [477, 45] on link "Start Calls" at bounding box center [477, 56] width 122 height 35
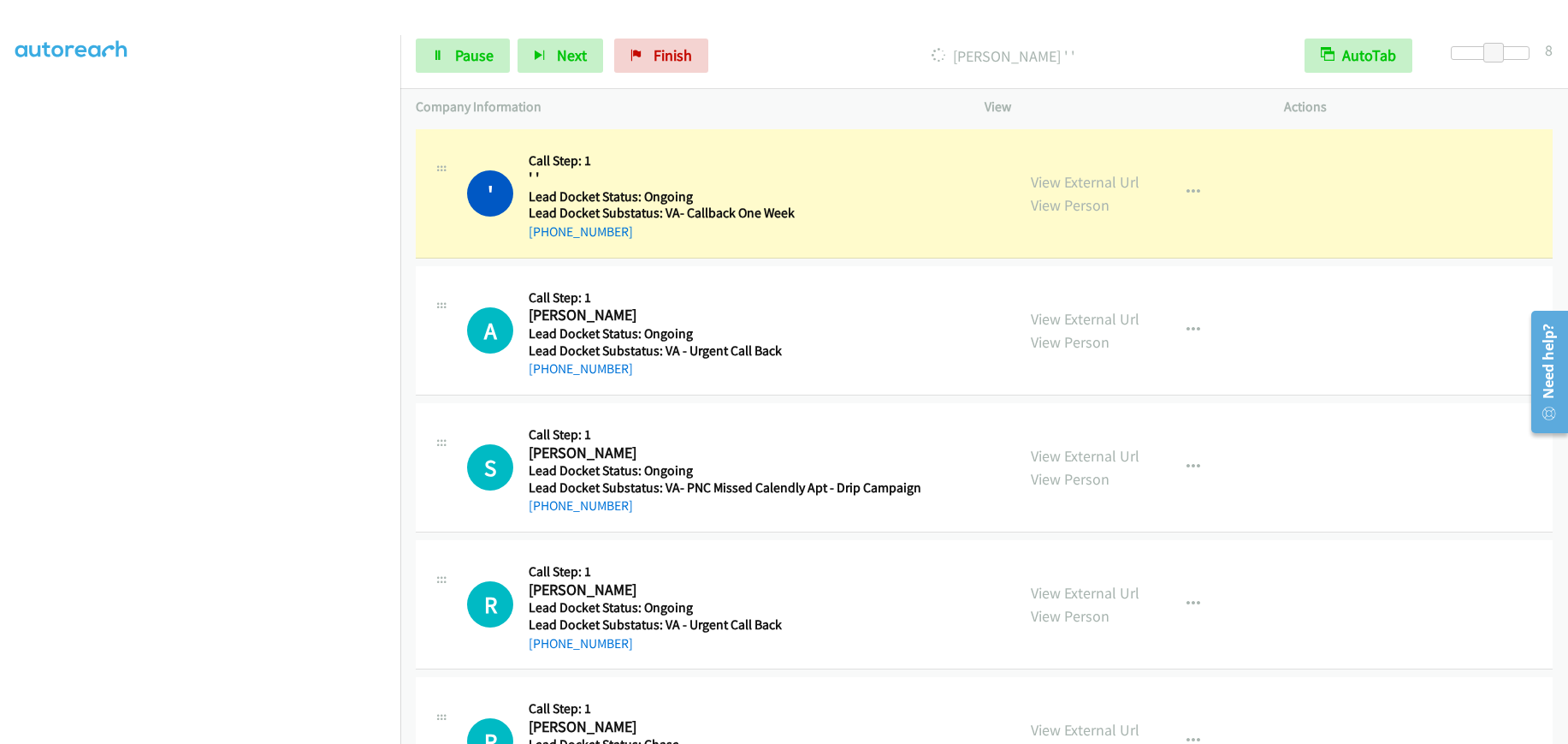
scroll to position [215, 0]
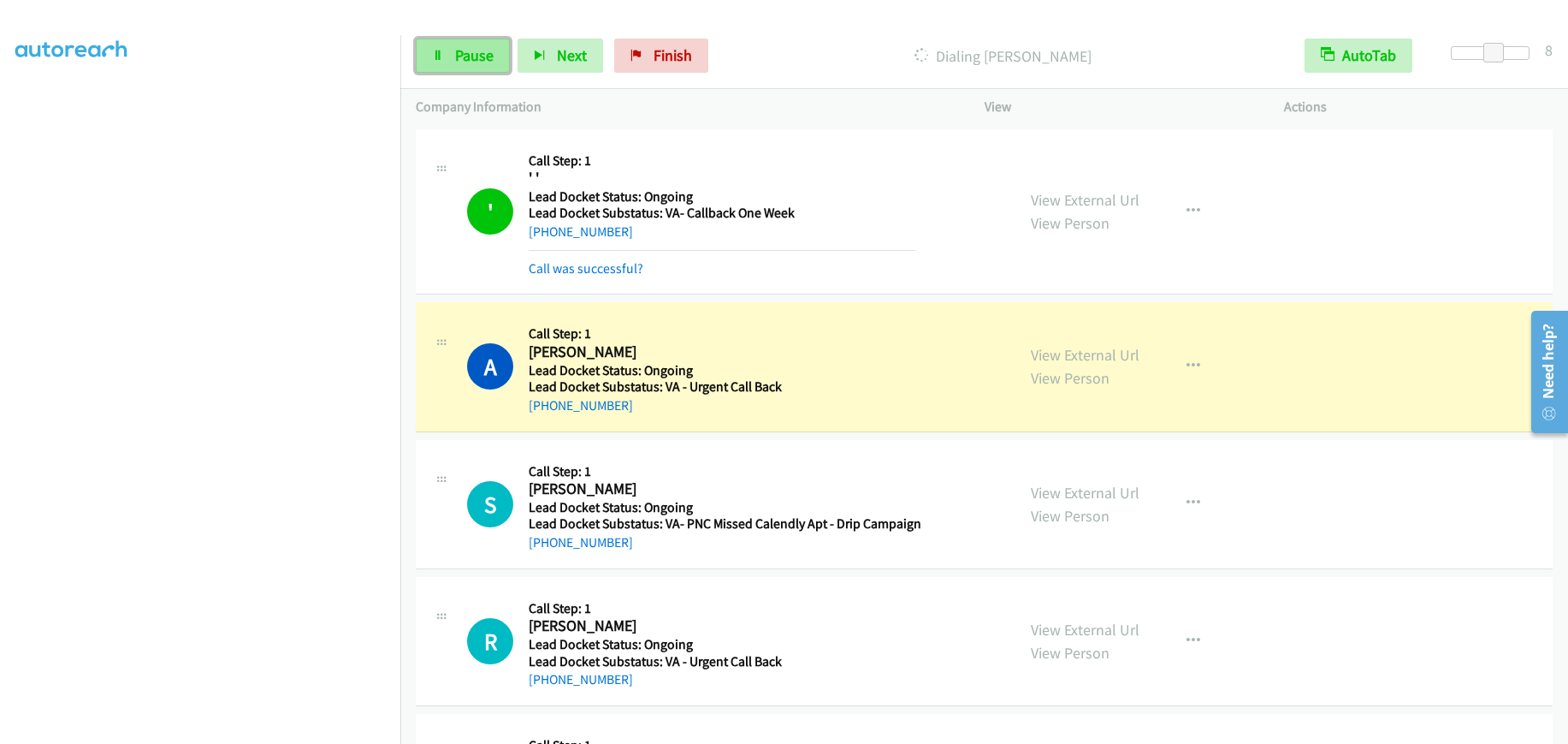
click at [454, 56] on link "Pause" at bounding box center [463, 56] width 94 height 35
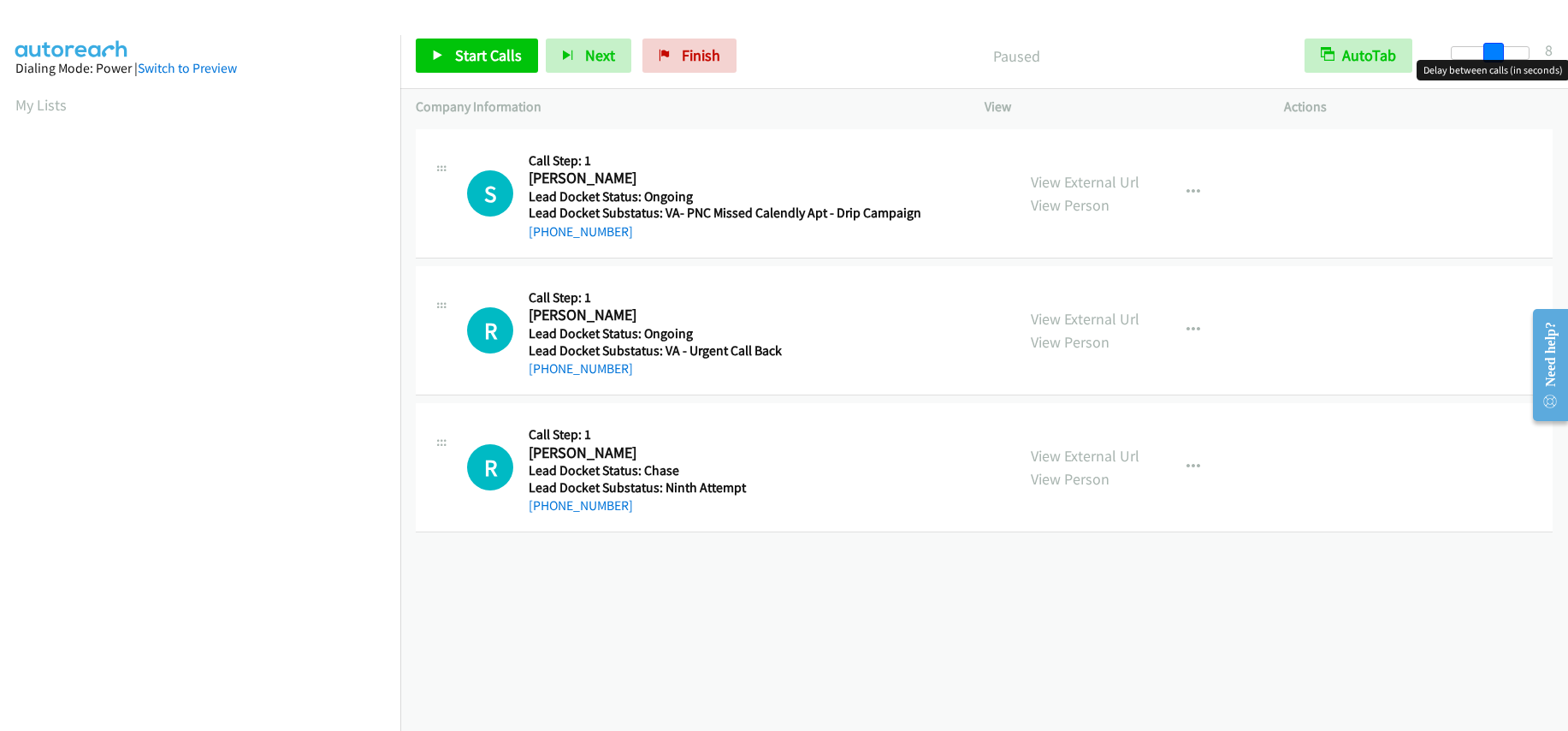
drag, startPoint x: 1458, startPoint y: 48, endPoint x: 1498, endPoint y: 55, distance: 40.6
click at [1498, 55] on span at bounding box center [1494, 53] width 21 height 21
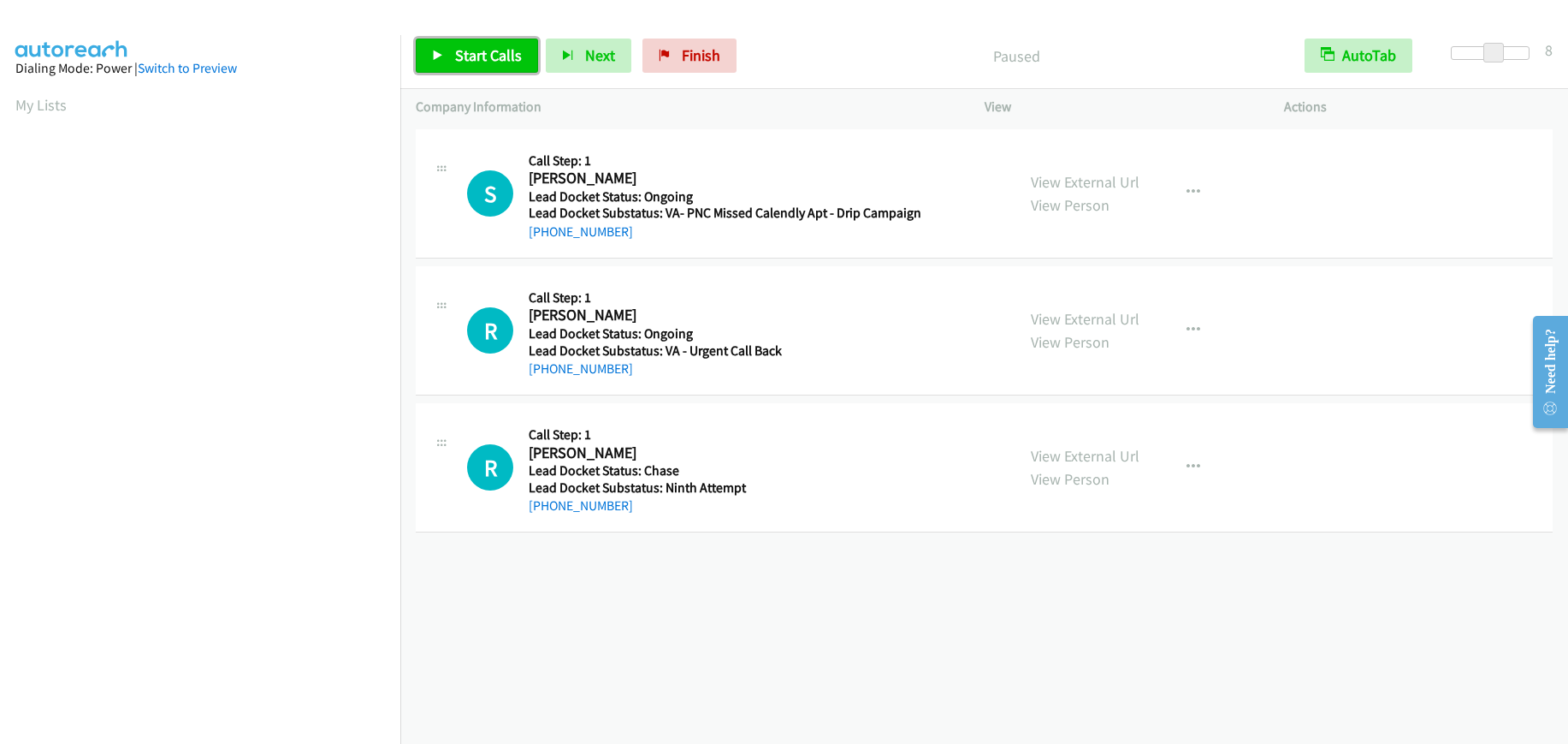
click at [476, 58] on span "Start Calls" at bounding box center [488, 56] width 67 height 20
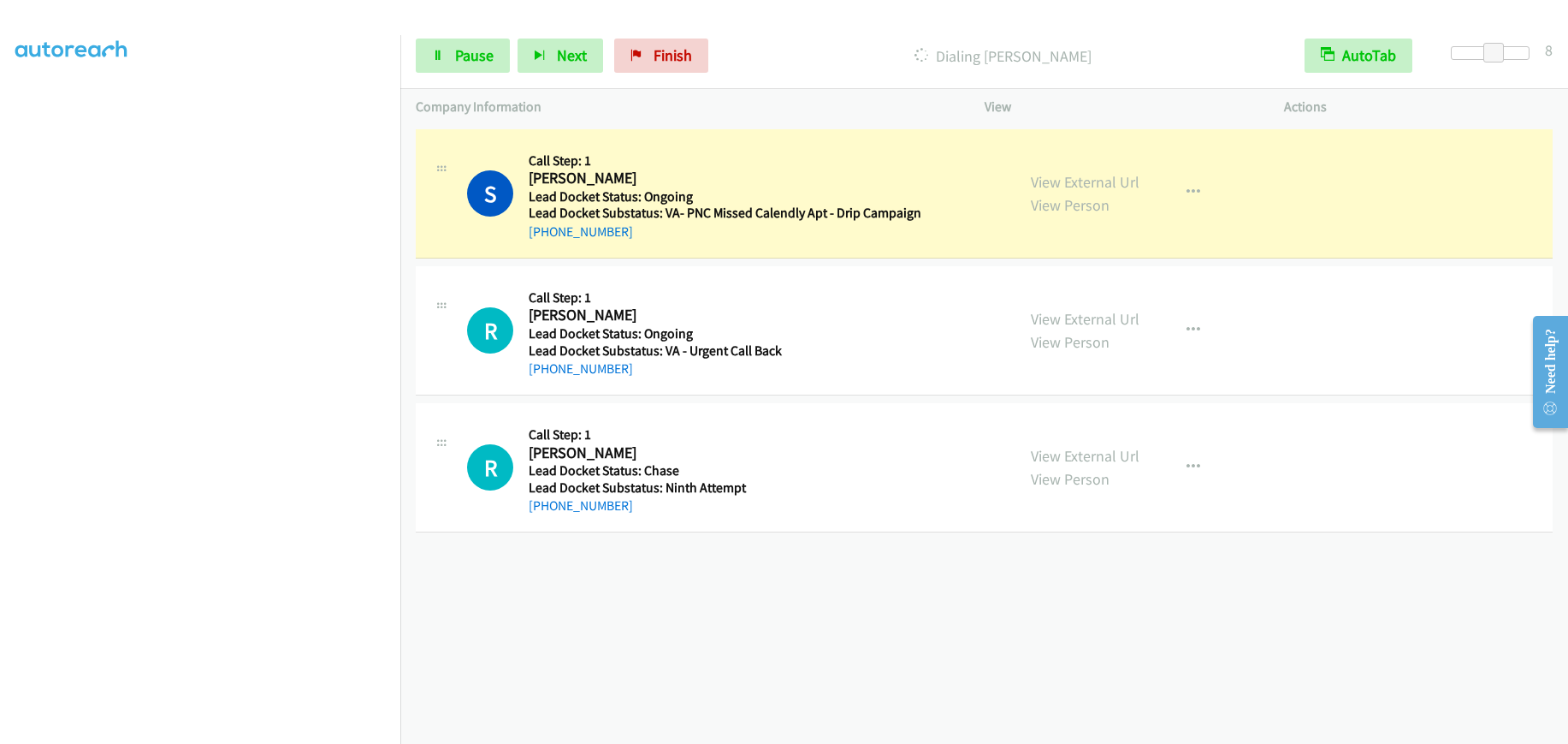
scroll to position [215, 0]
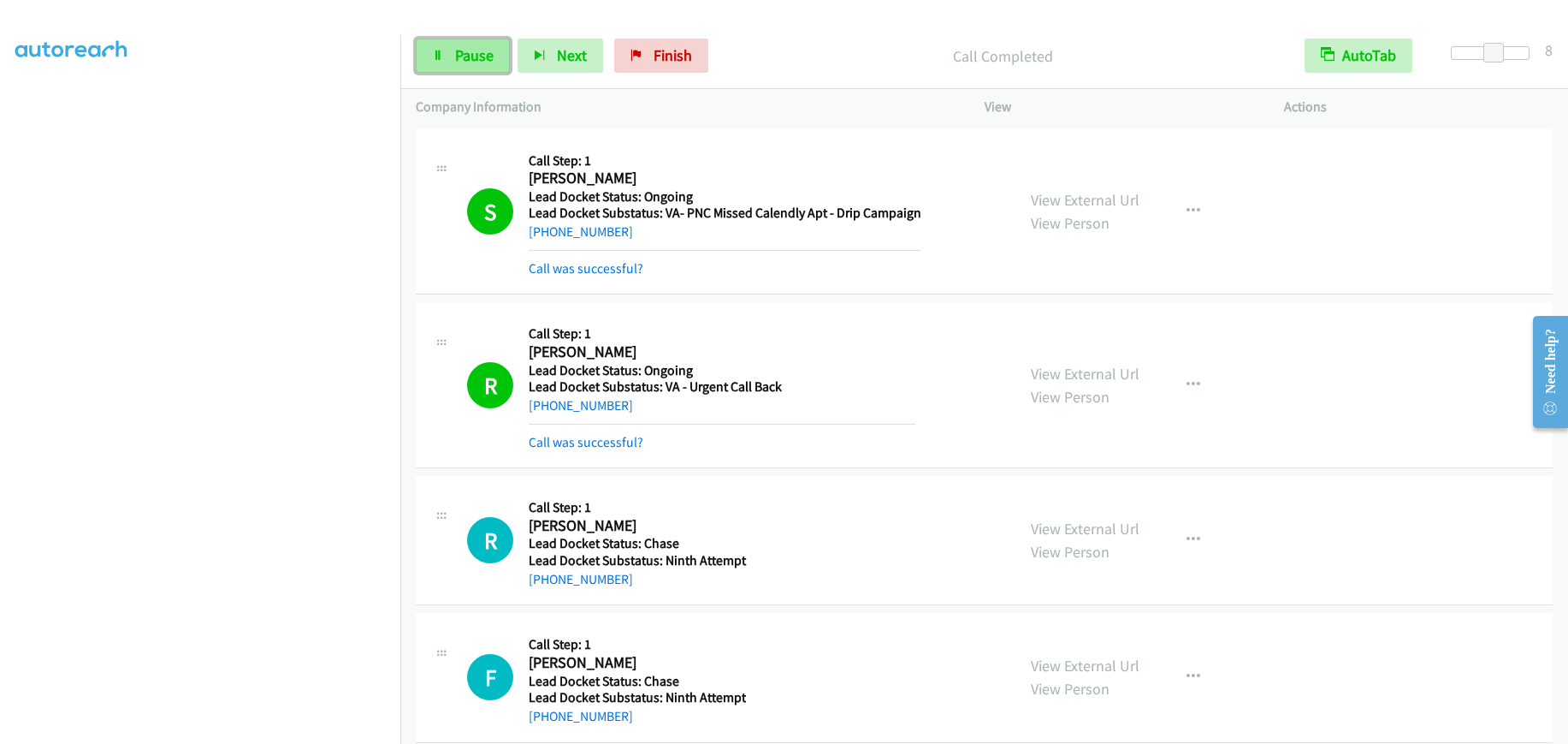
click at [453, 52] on link "Pause" at bounding box center [463, 56] width 94 height 35
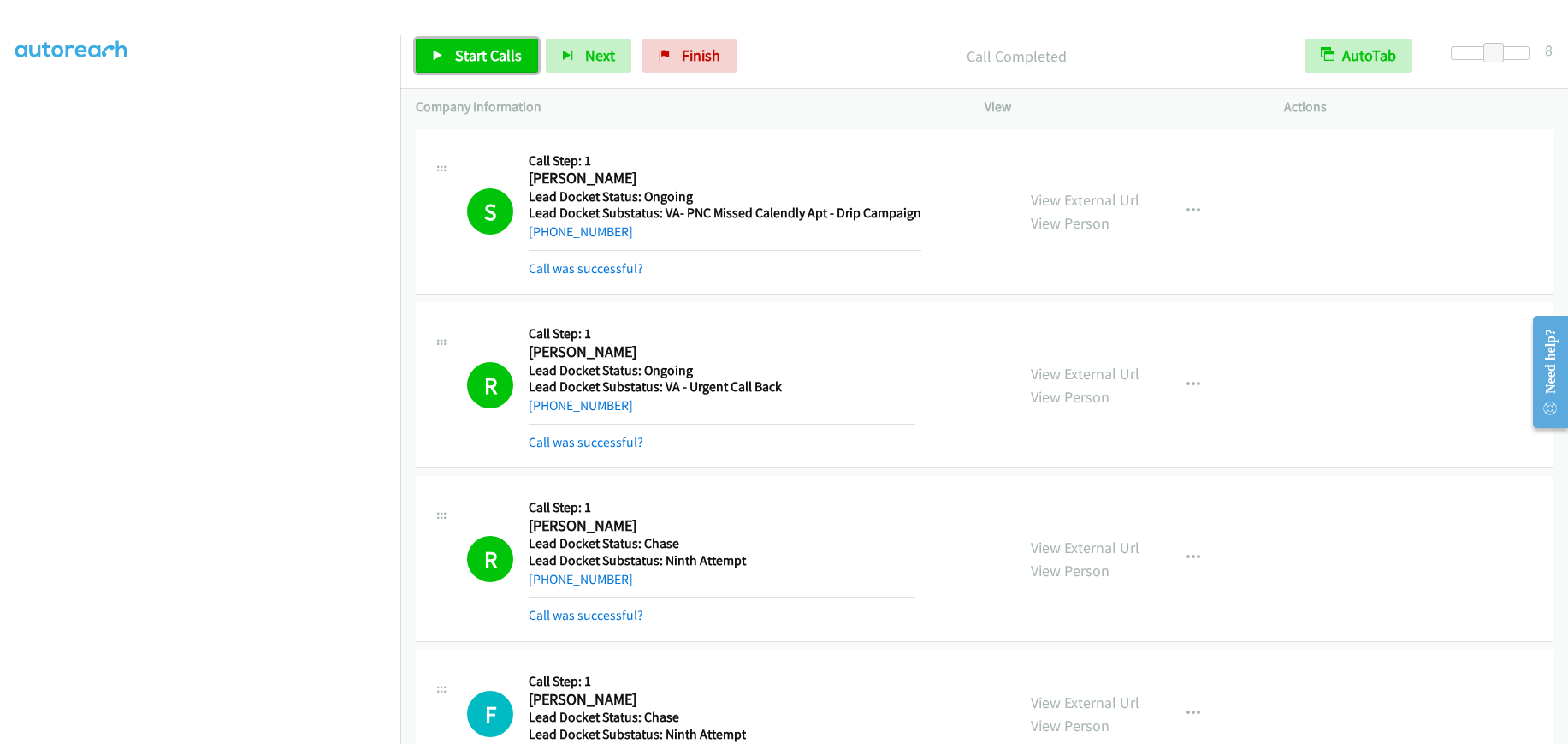
click at [473, 47] on span "Start Calls" at bounding box center [488, 56] width 67 height 20
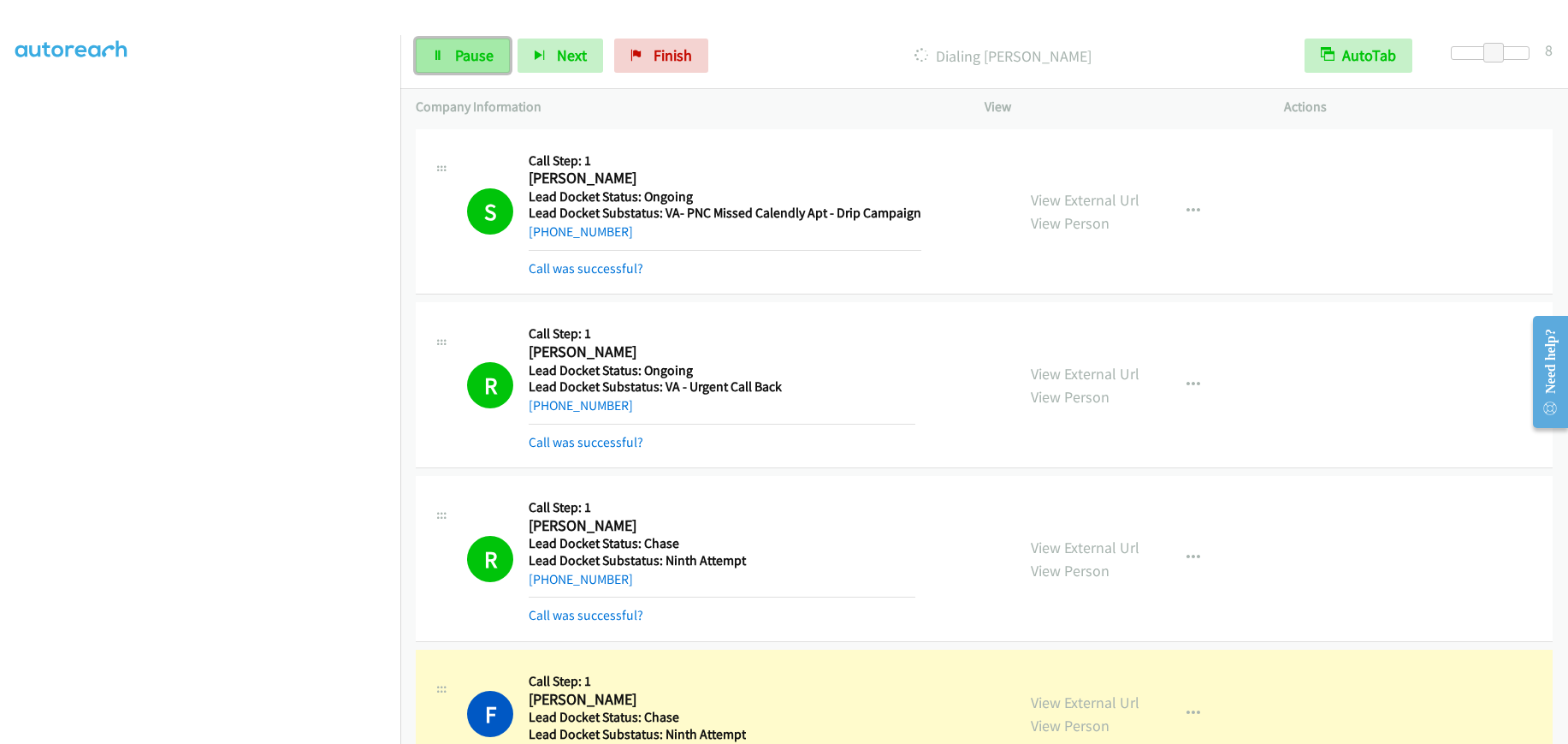
click at [455, 54] on span "Pause" at bounding box center [475, 56] width 38 height 20
click at [486, 57] on span "Start Calls" at bounding box center [488, 56] width 67 height 20
